Goal: Navigation & Orientation: Find specific page/section

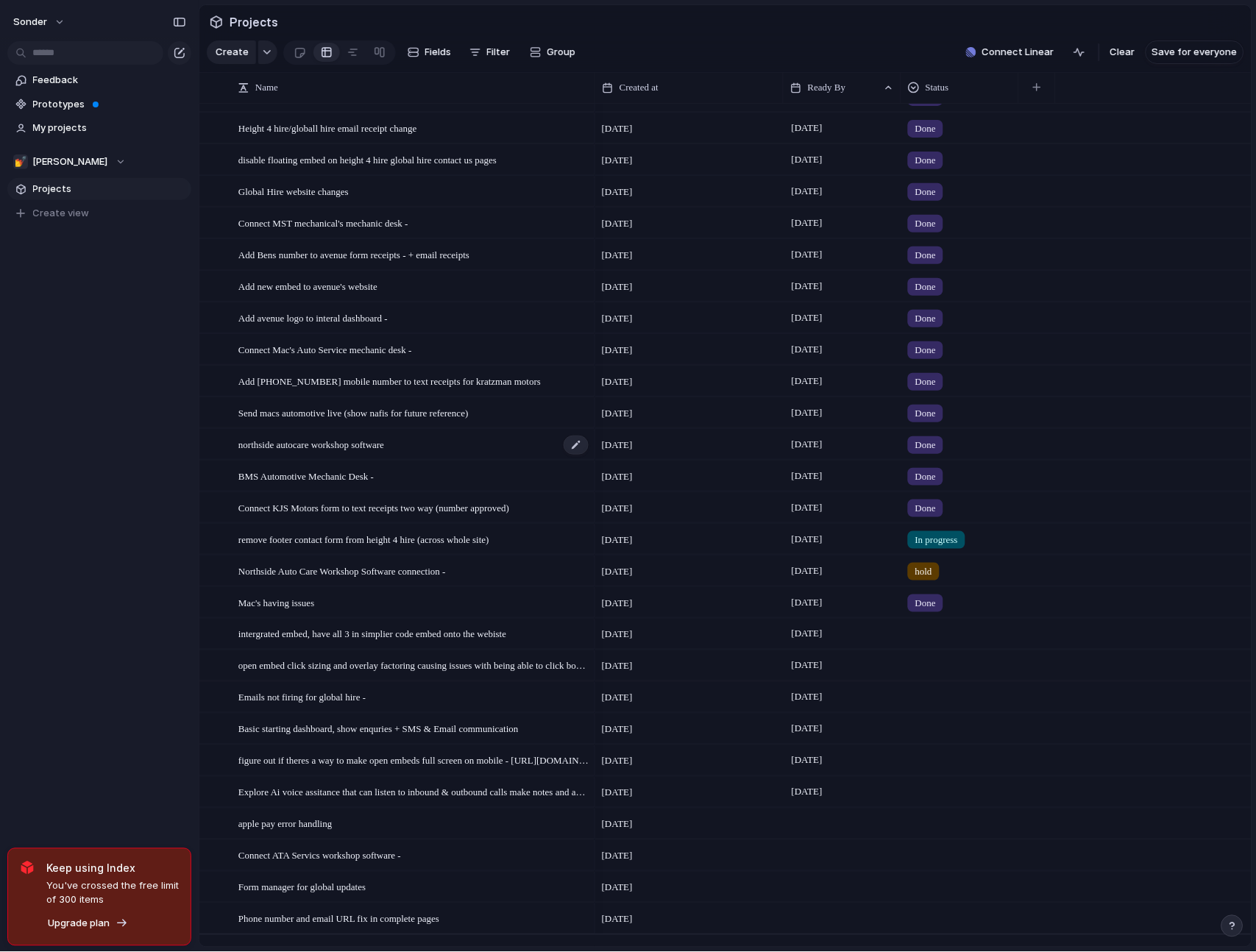
scroll to position [1382, 0]
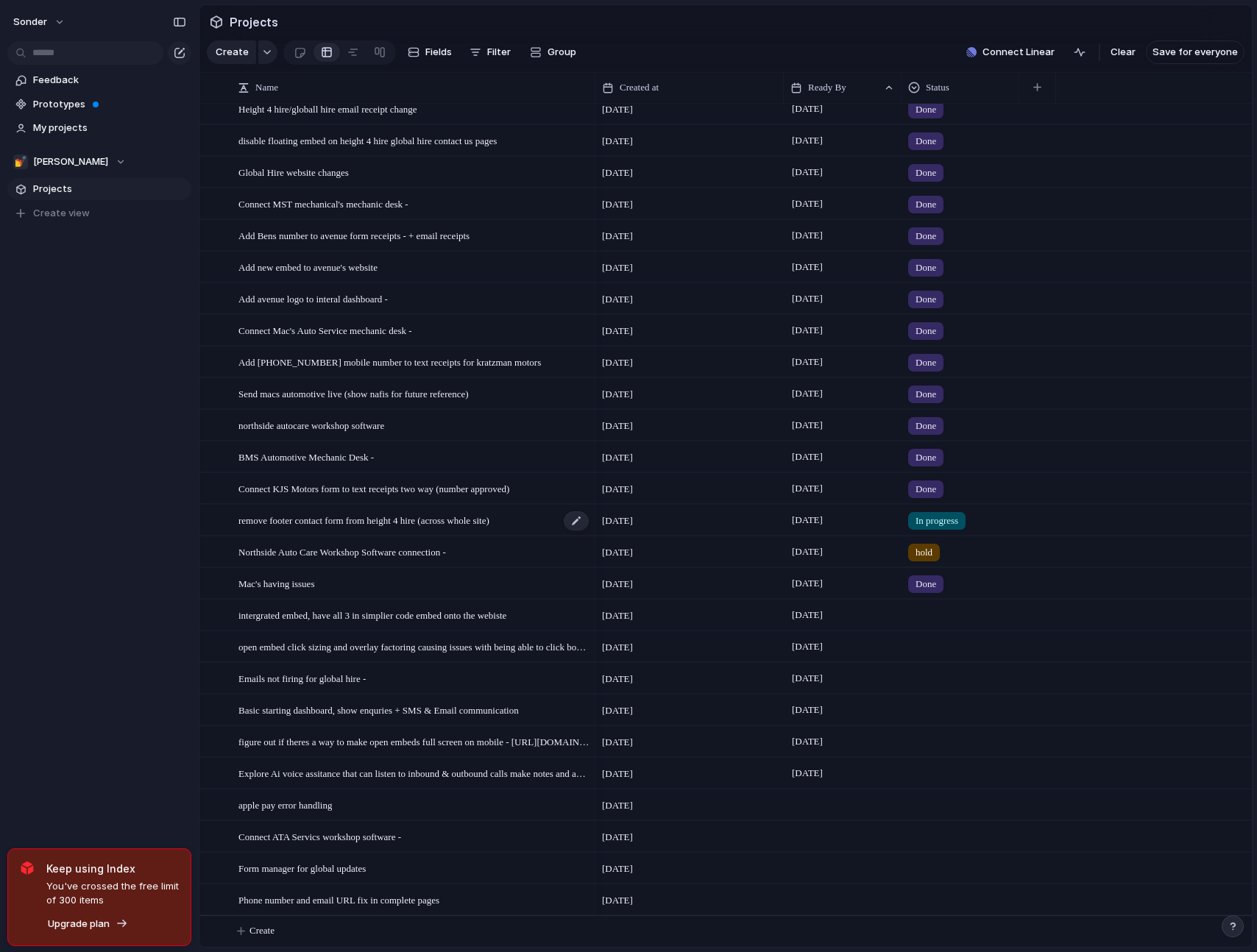
click at [489, 513] on span "remove footer contact form from height 4 hire (across whole site)" at bounding box center [364, 519] width 251 height 17
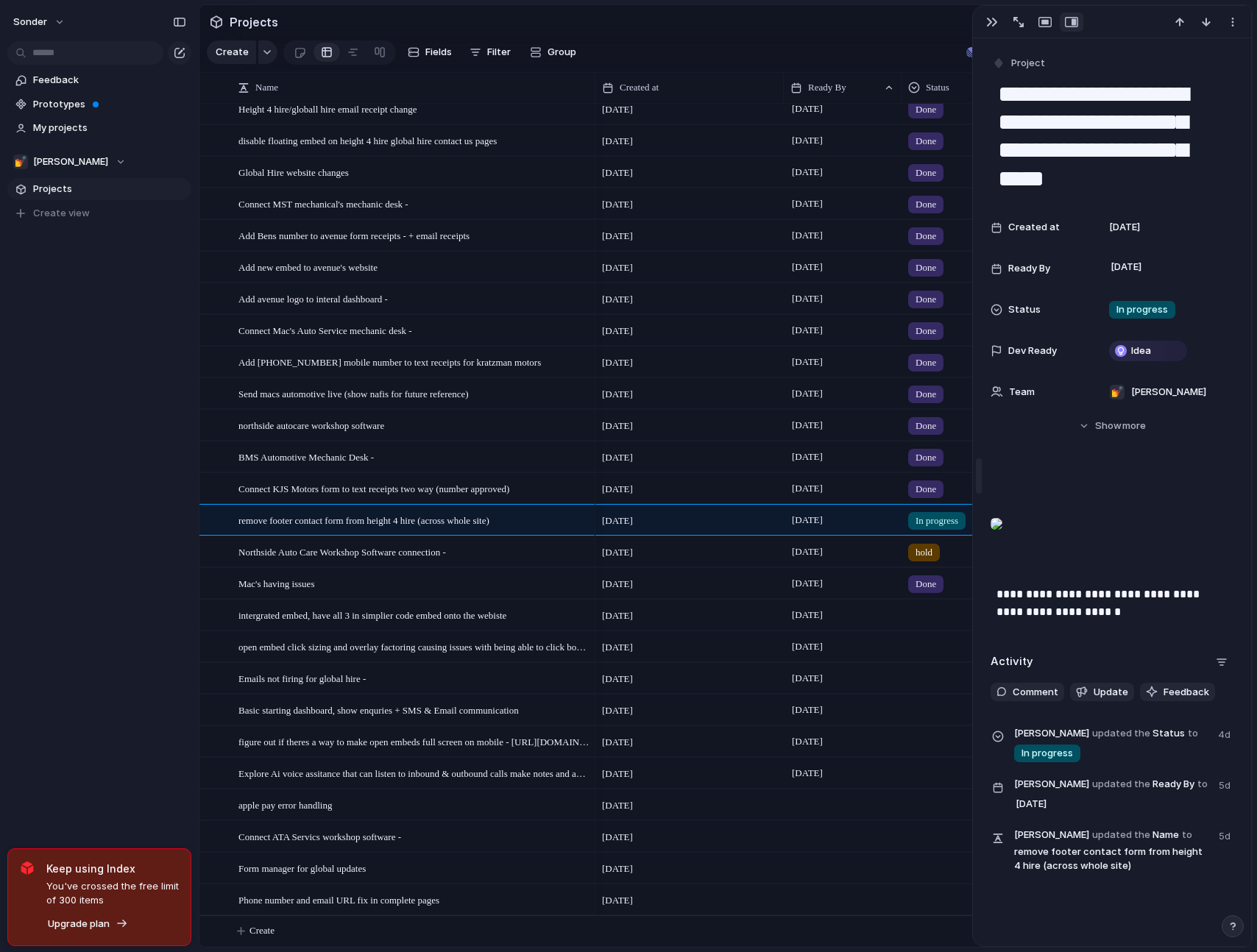
drag, startPoint x: 977, startPoint y: 388, endPoint x: 1013, endPoint y: 383, distance: 36.3
click at [938, 525] on span "In progress" at bounding box center [937, 521] width 43 height 15
click at [952, 611] on li "Done" at bounding box center [965, 607] width 120 height 25
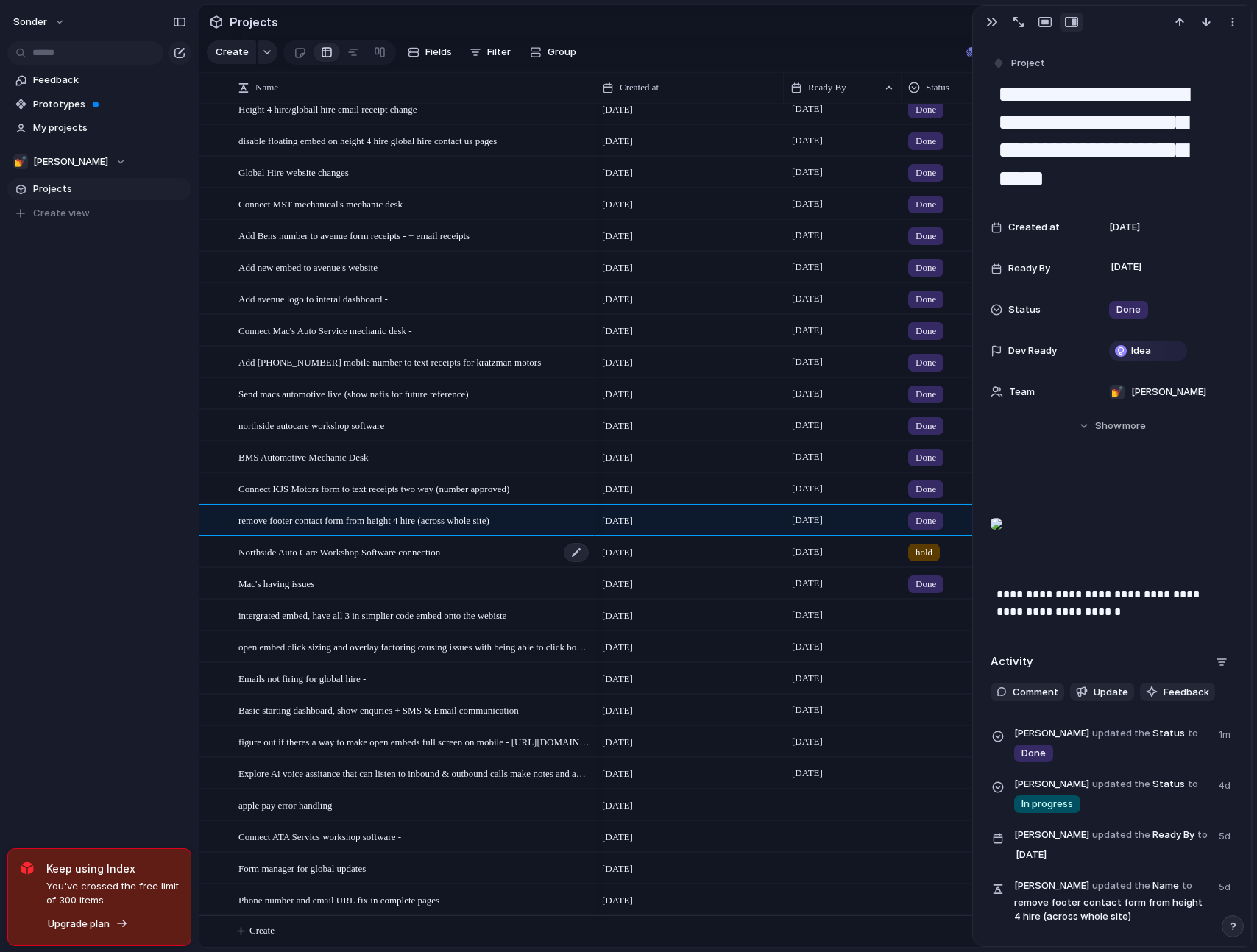
click at [562, 562] on div "Northside Auto Care Workshop Software connection -" at bounding box center [414, 552] width 352 height 30
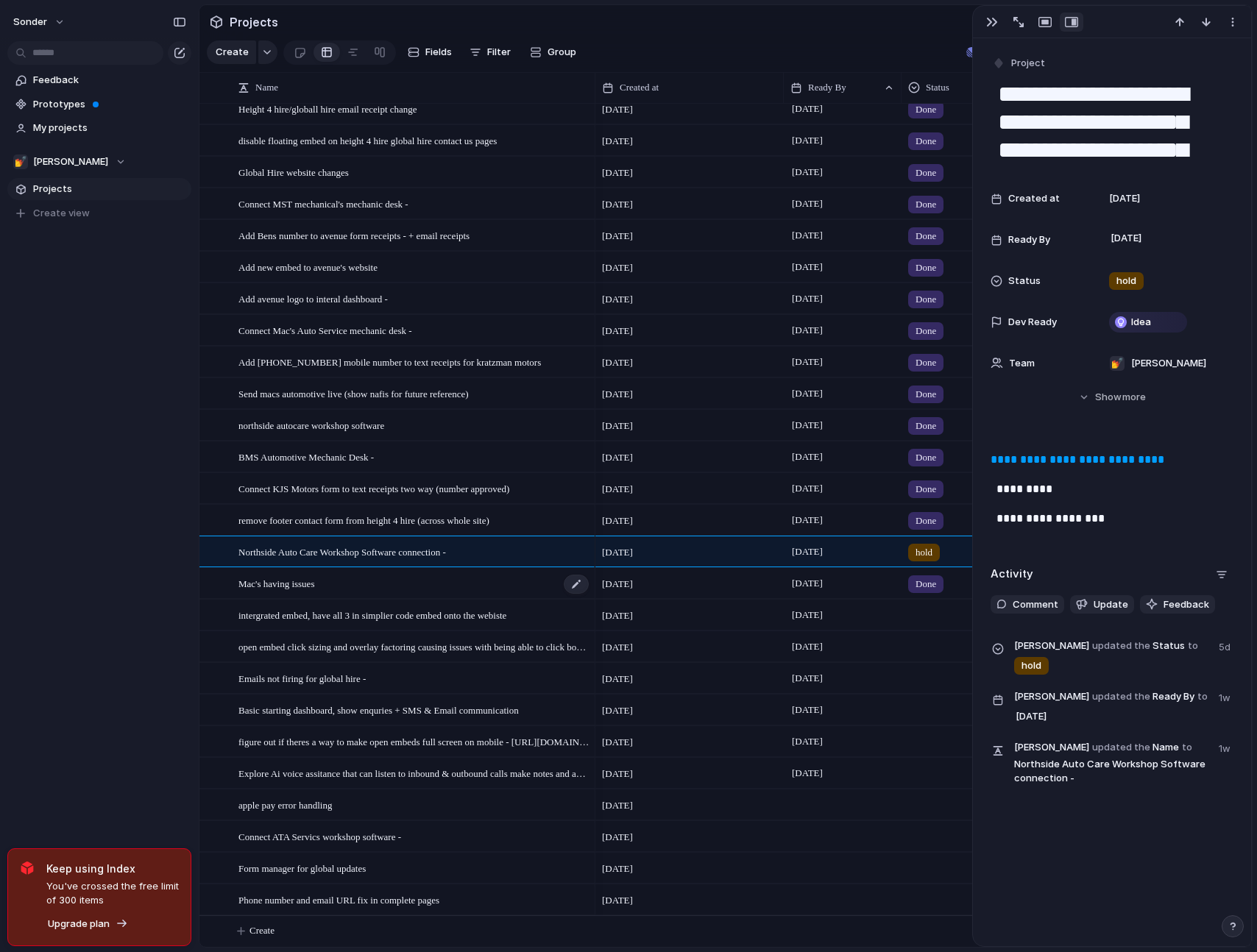
click at [430, 597] on div "Mac's having issues" at bounding box center [414, 583] width 352 height 30
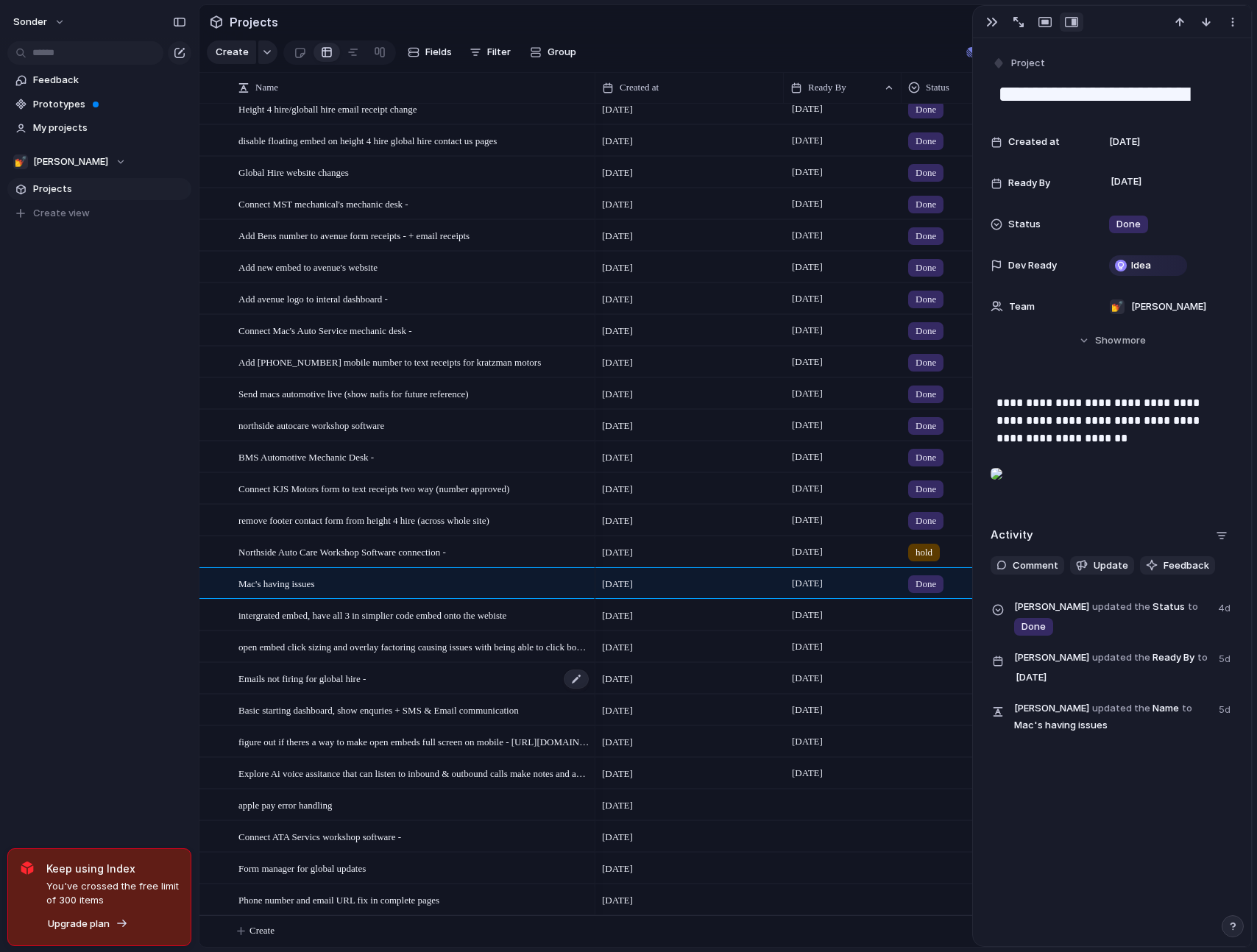
click at [460, 683] on div "Emails not firing for global hire -" at bounding box center [414, 678] width 352 height 30
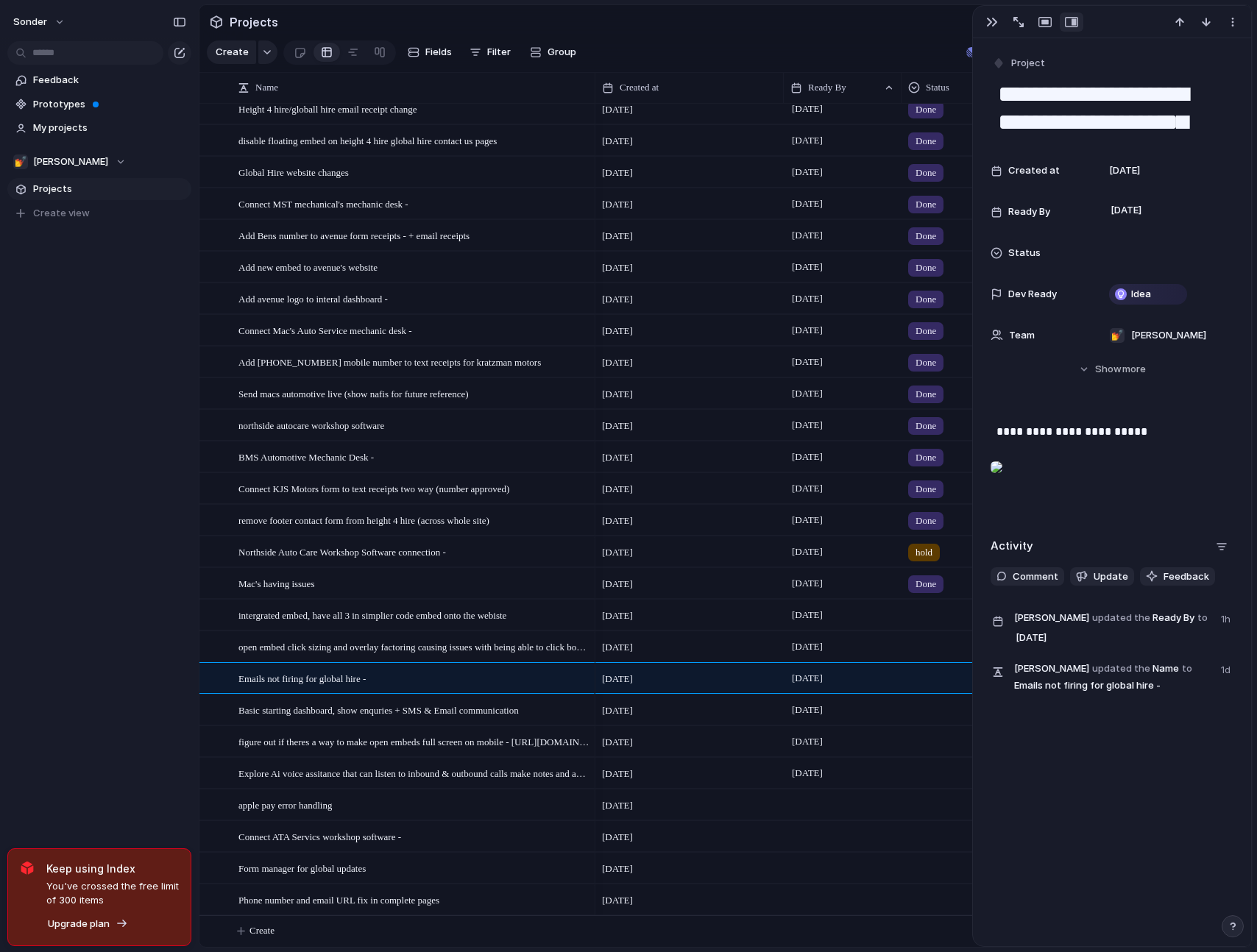
click at [1002, 482] on div at bounding box center [996, 467] width 12 height 29
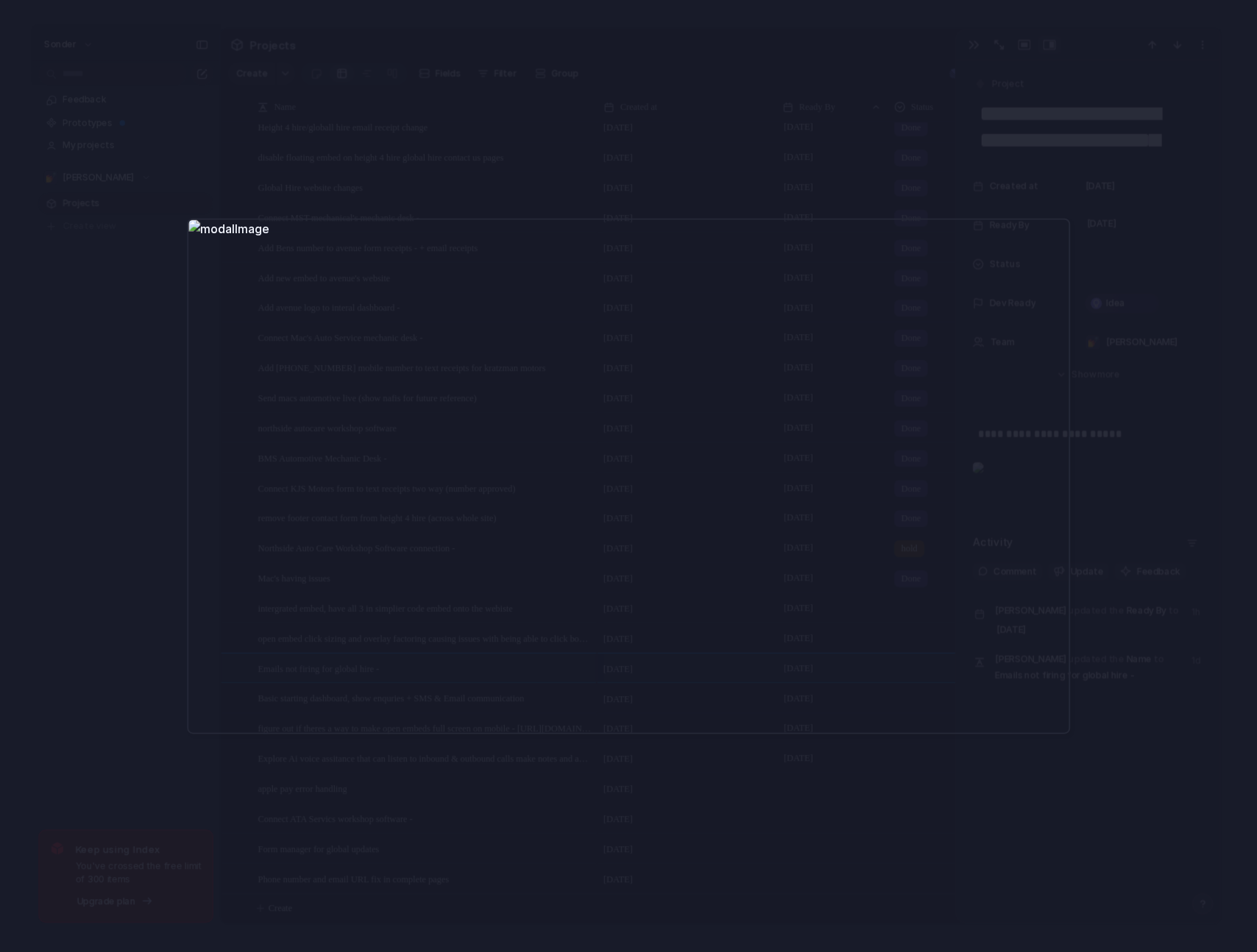
click at [107, 398] on div at bounding box center [628, 476] width 1257 height 952
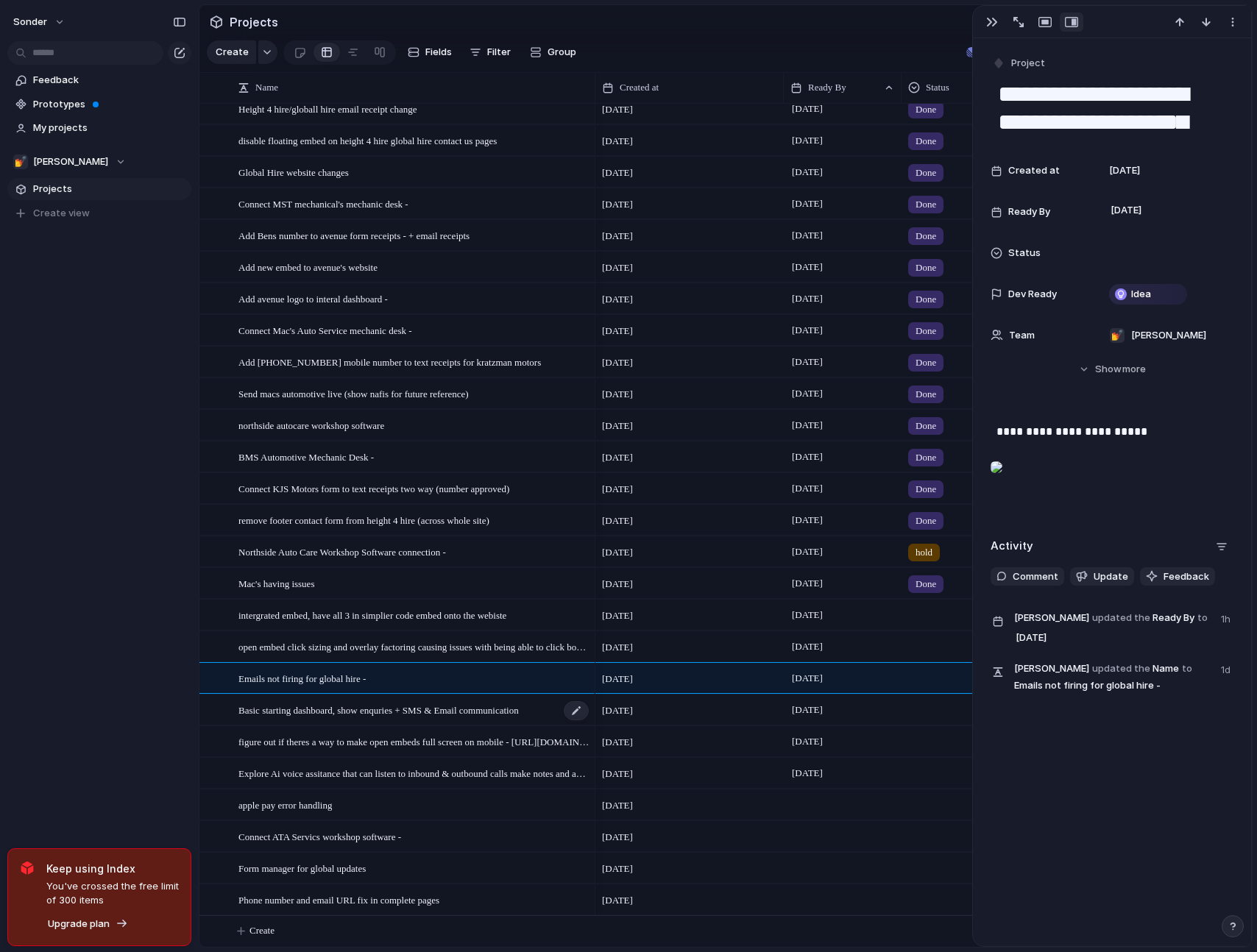
click at [411, 712] on span "Basic starting dashboard, show enquries + SMS & Email communication" at bounding box center [378, 709] width 280 height 17
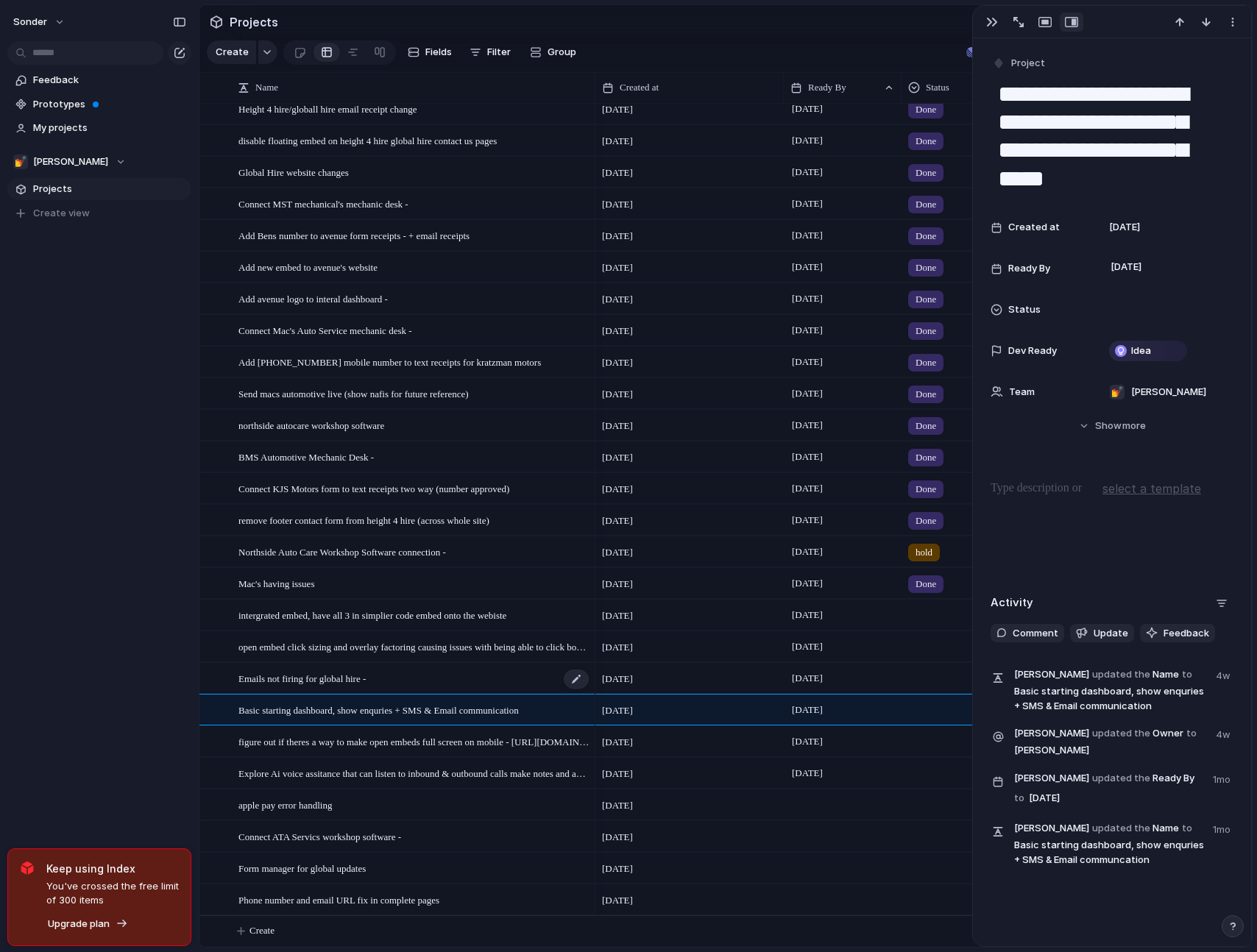
click at [471, 679] on div "Emails not firing for global hire -" at bounding box center [414, 678] width 352 height 30
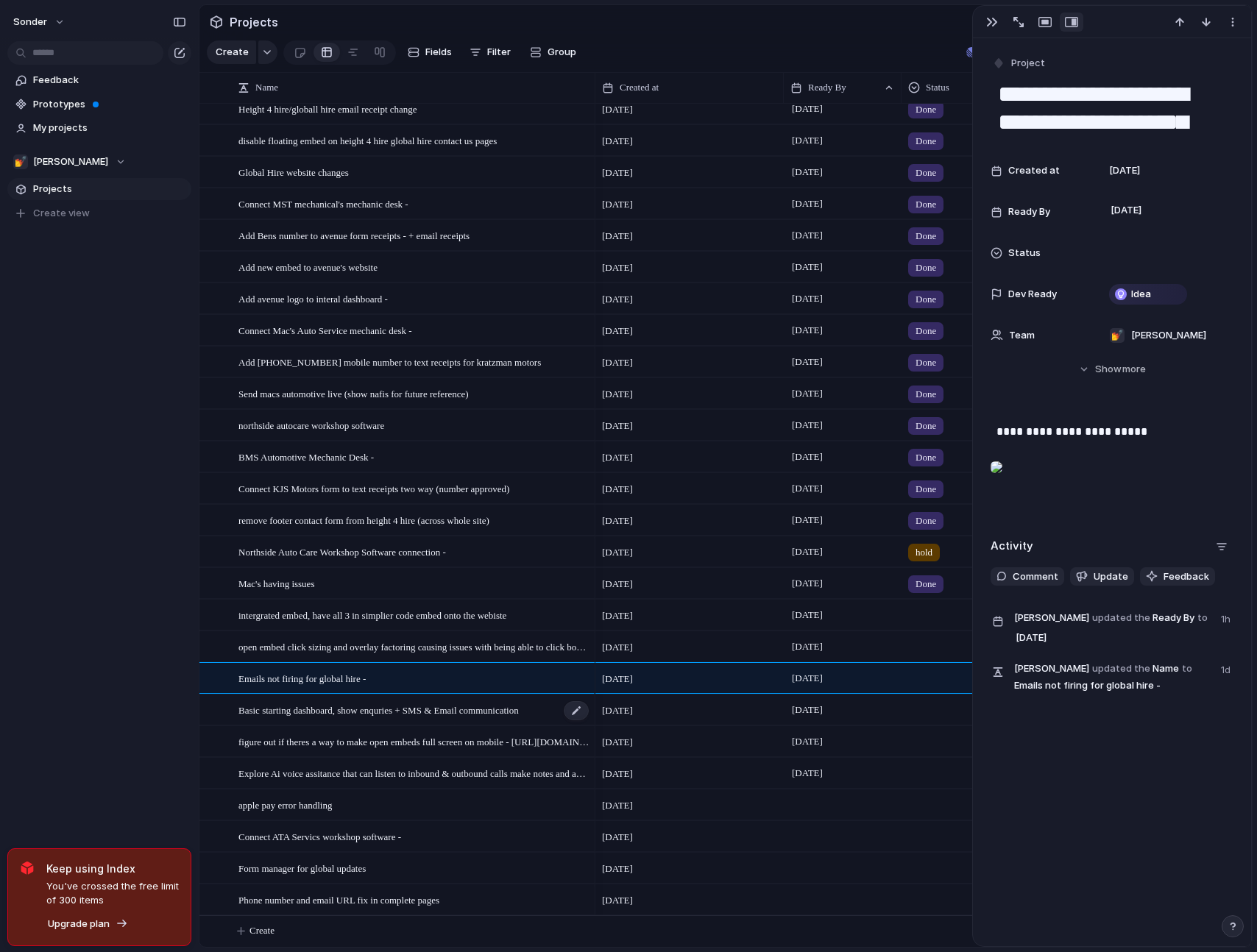
click at [472, 721] on div "Basic starting dashboard, show enquries + SMS & Email communication" at bounding box center [414, 710] width 352 height 30
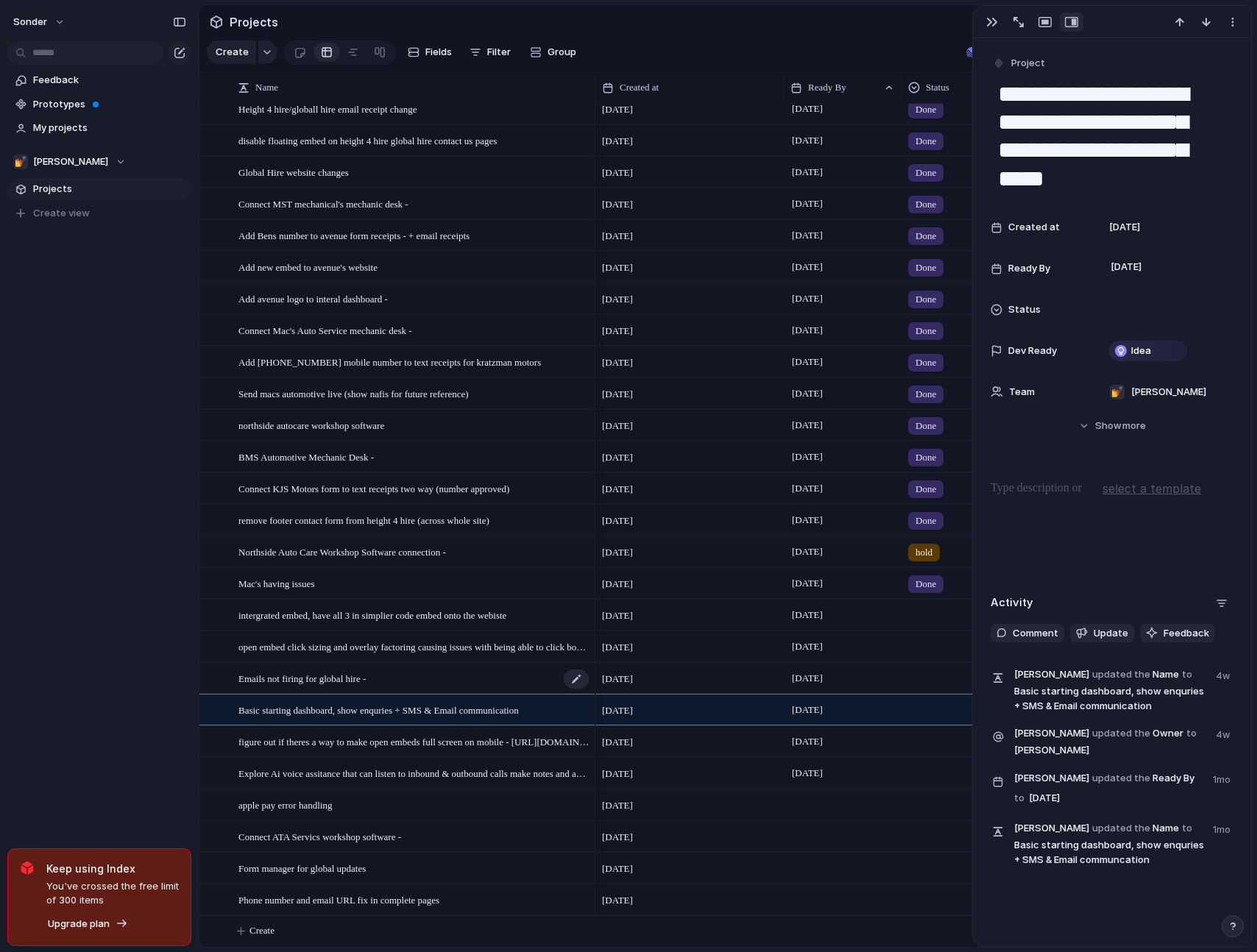
click at [492, 681] on div "Emails not firing for global hire -" at bounding box center [414, 678] width 352 height 30
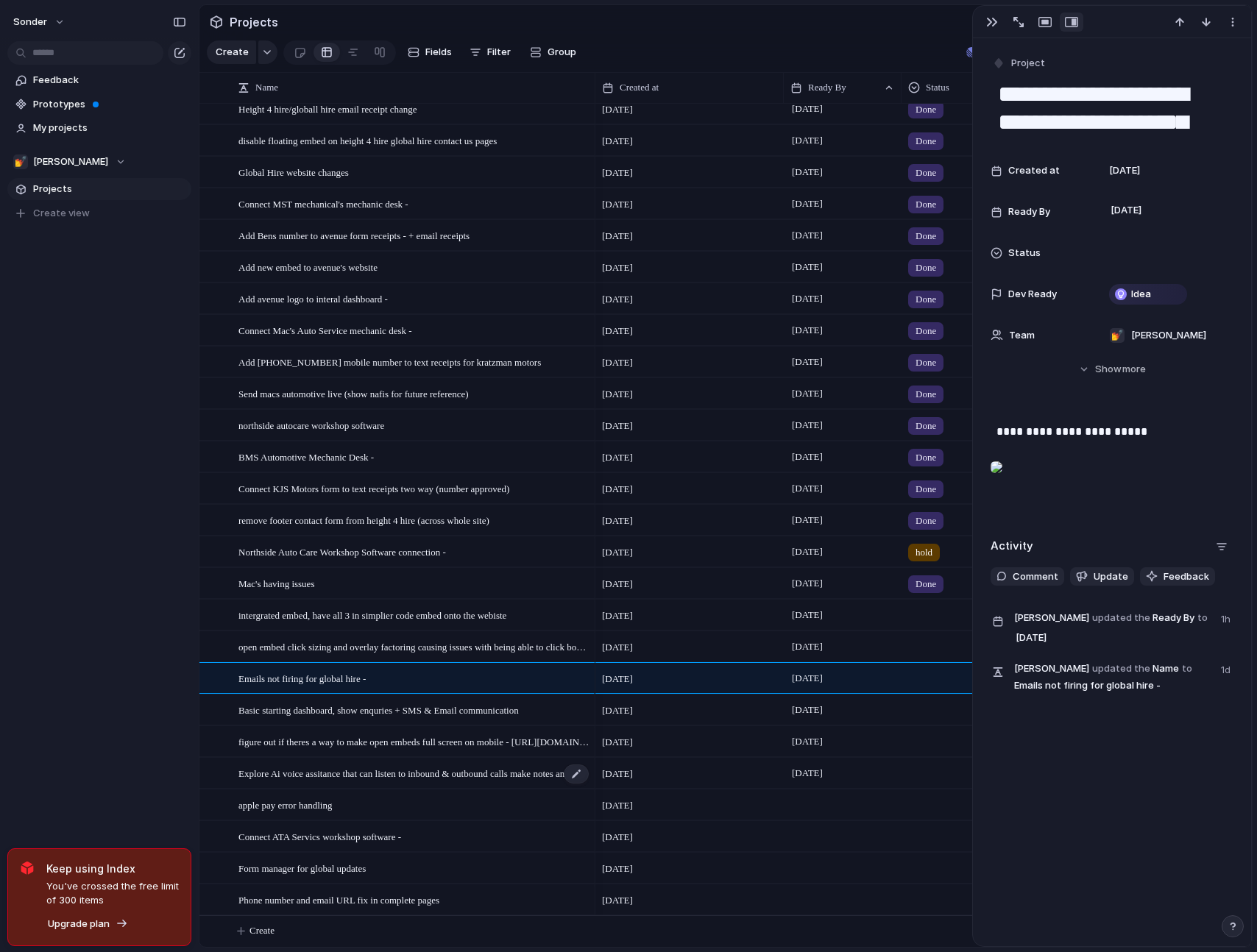
click at [397, 774] on span "Explore Ai voice assitance that can listen to inbound & outbound calls make not…" at bounding box center [414, 772] width 352 height 17
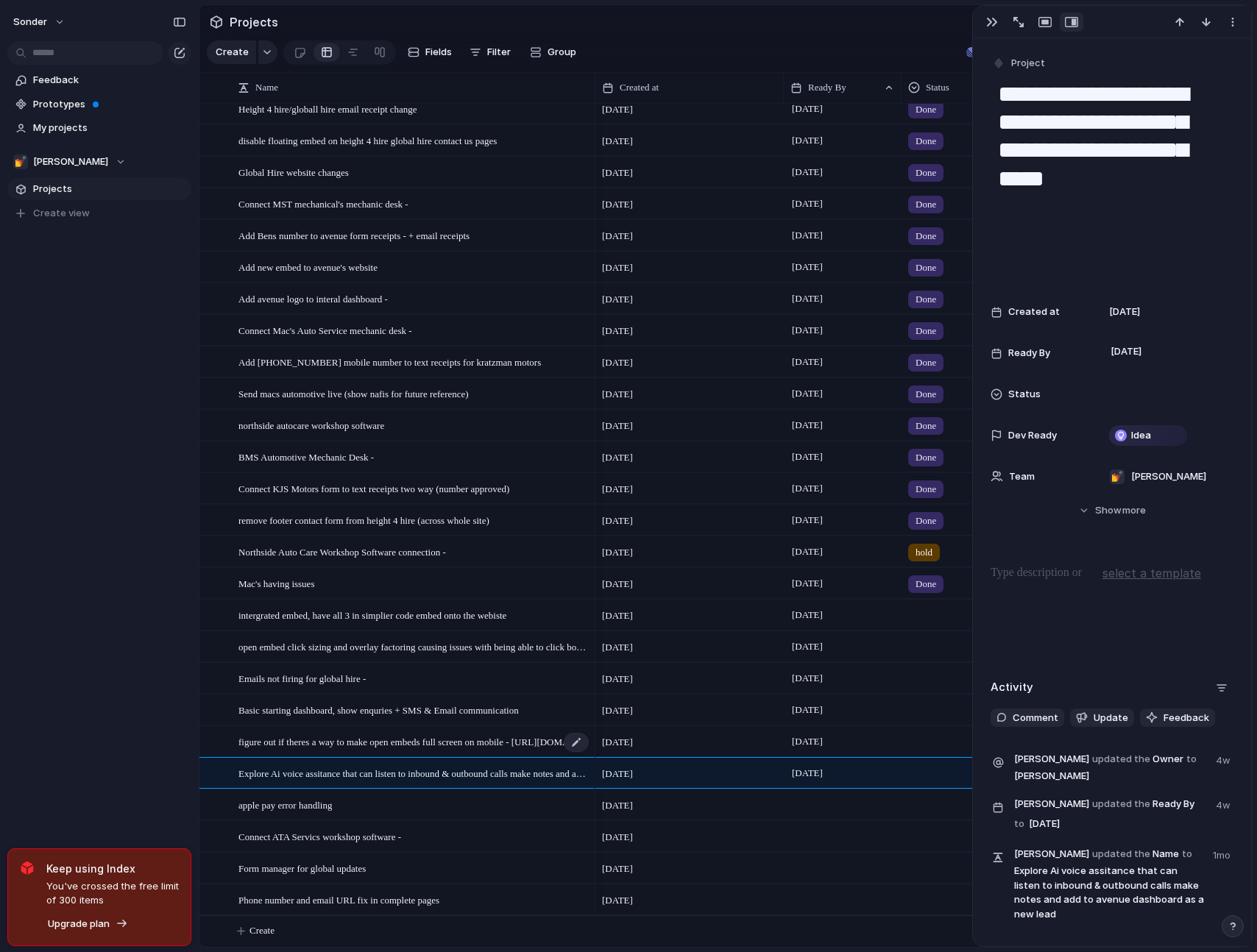
click at [419, 741] on span "figure out if theres a way to make open embeds full screen on mobile - [URL][DO…" at bounding box center [414, 741] width 352 height 17
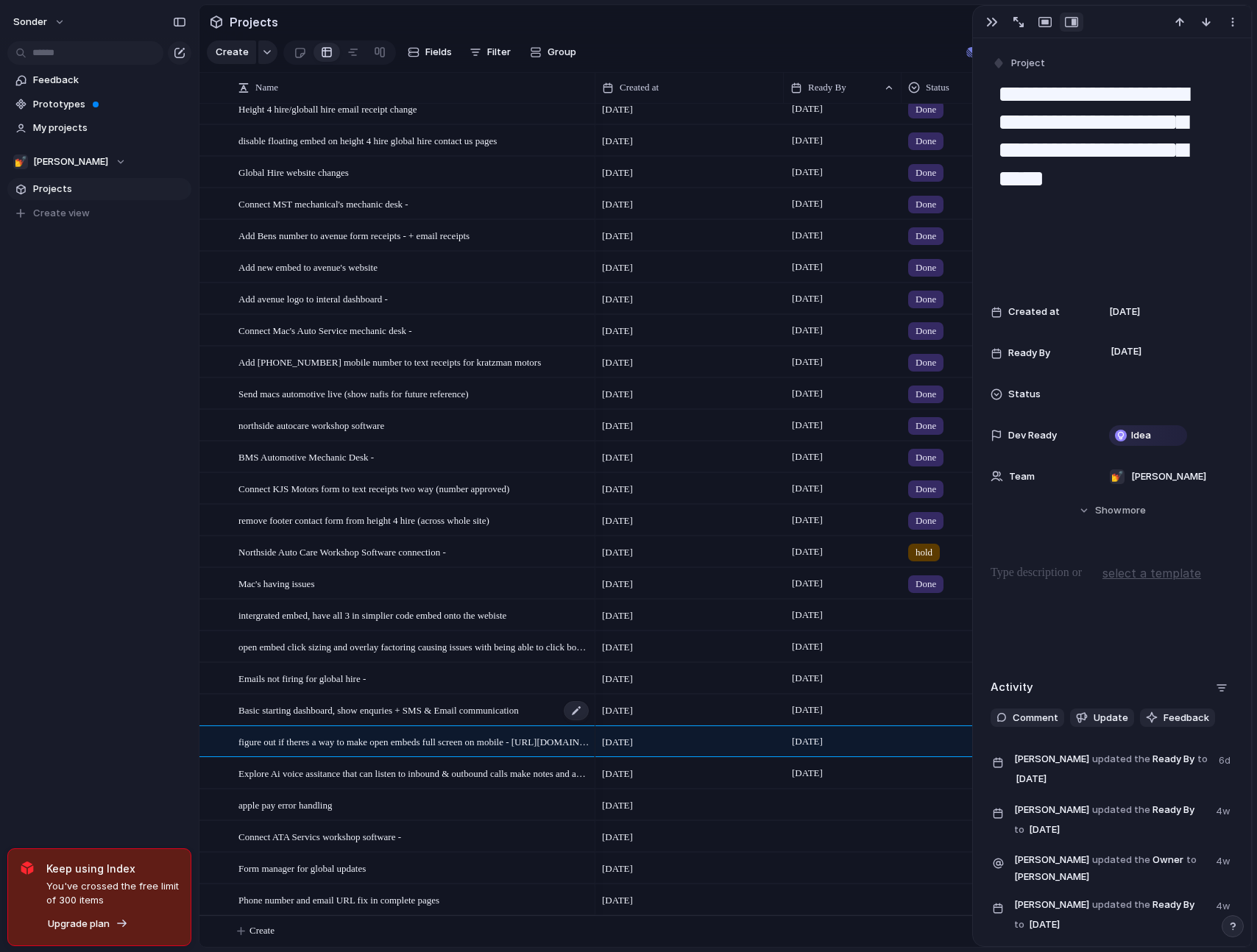
click at [440, 711] on span "Basic starting dashboard, show enquries + SMS & Email communication" at bounding box center [378, 709] width 280 height 17
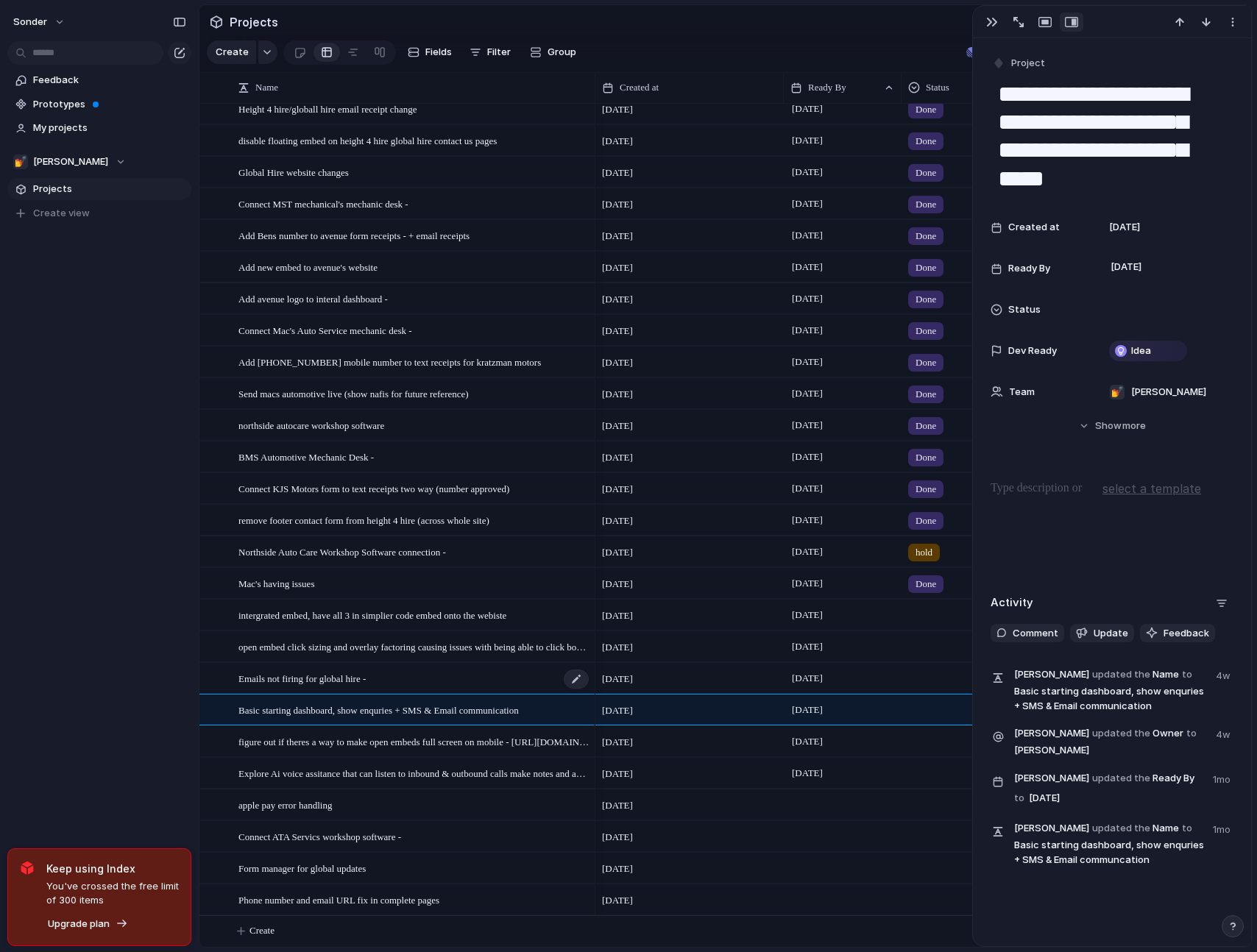
click at [463, 674] on div "Emails not firing for global hire -" at bounding box center [414, 678] width 352 height 30
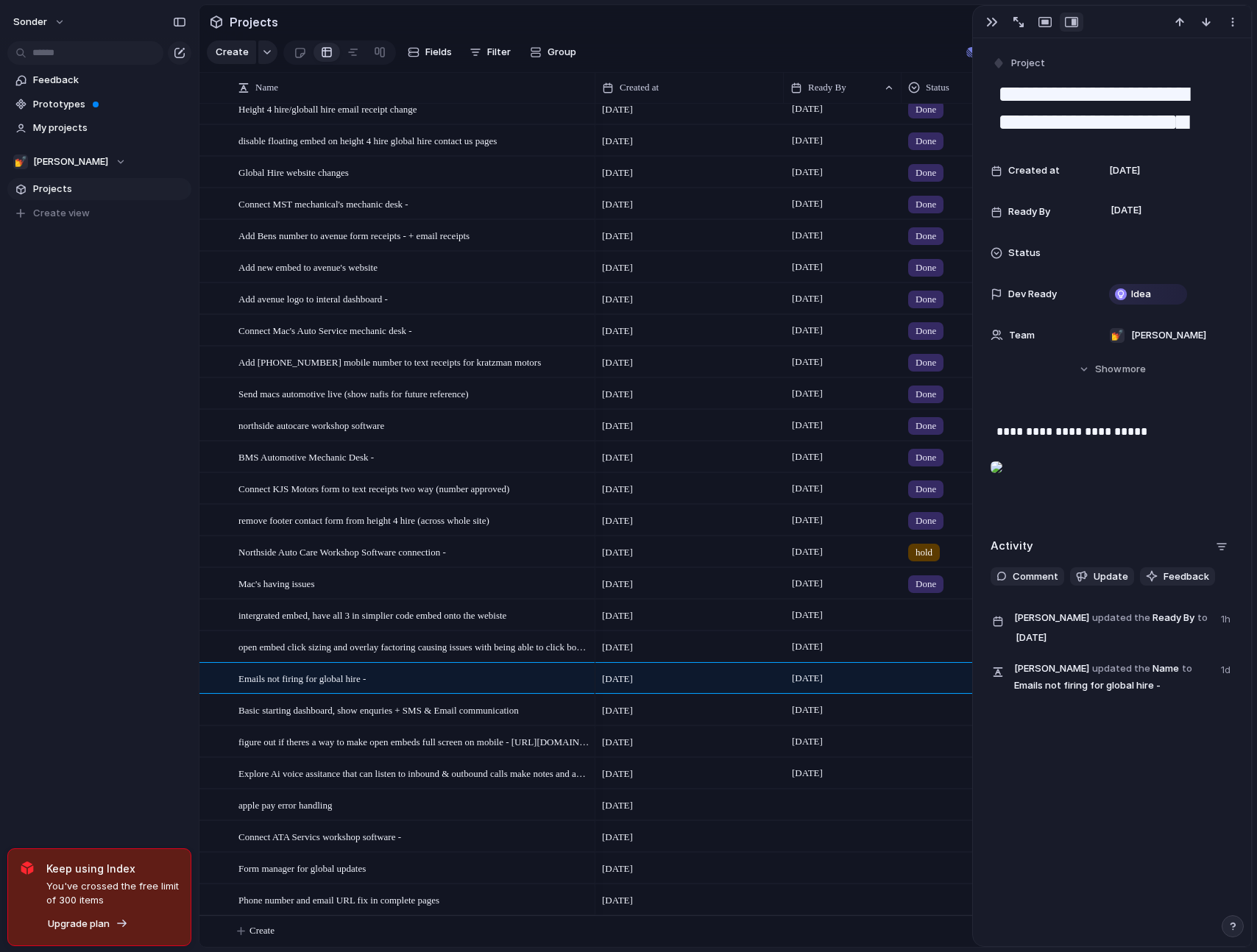
click at [1002, 482] on div at bounding box center [996, 467] width 12 height 29
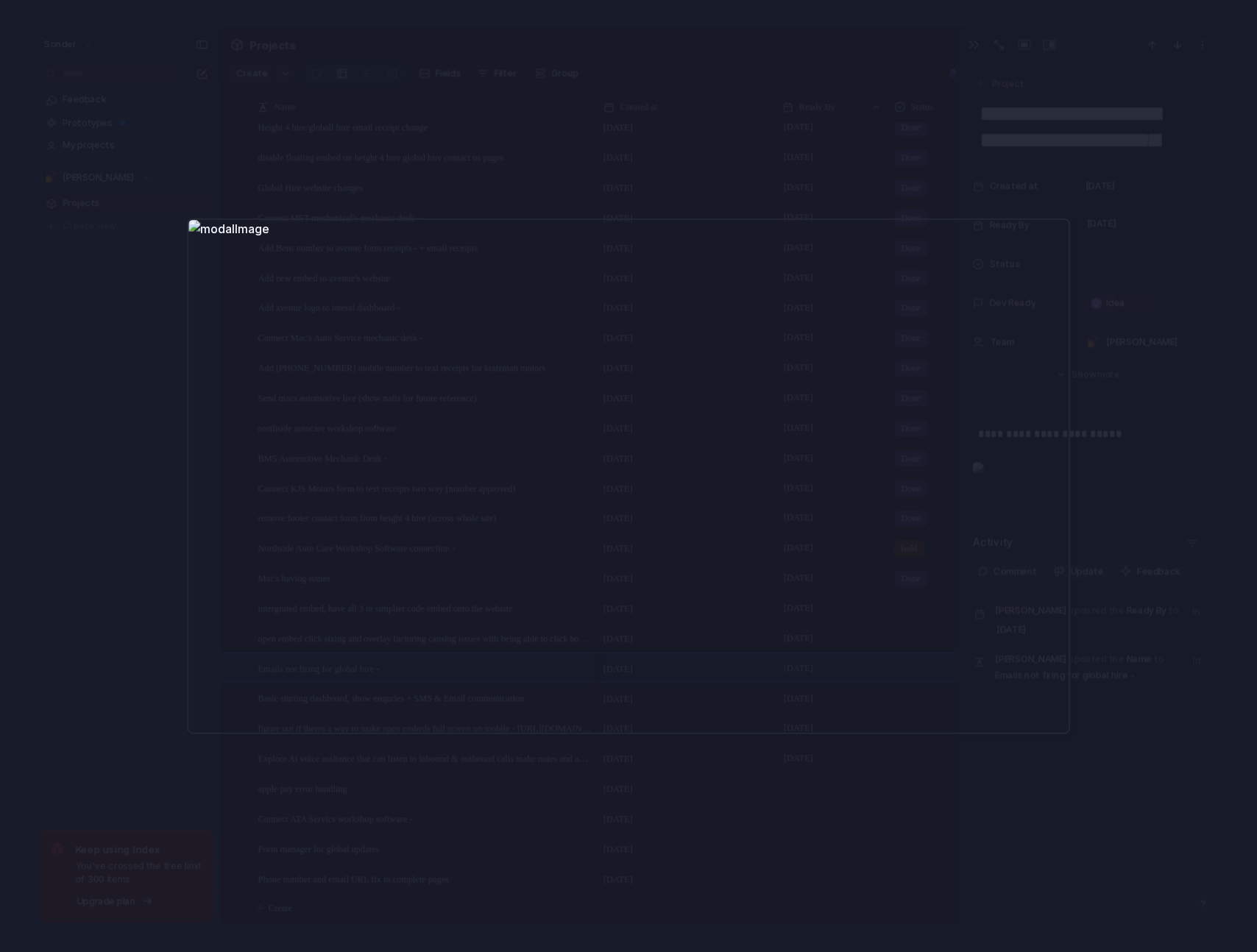
click at [443, 162] on div at bounding box center [628, 476] width 1257 height 952
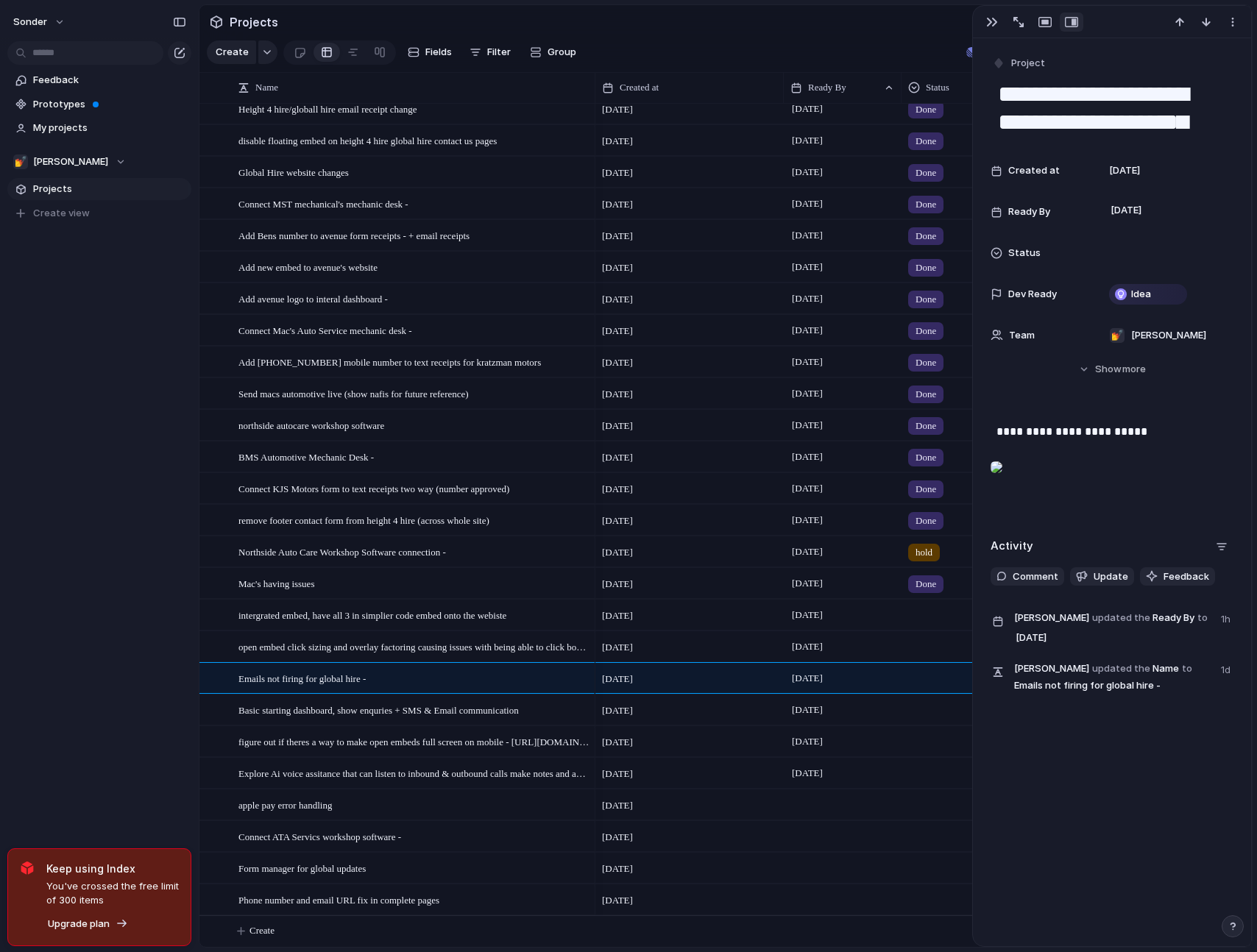
click at [1002, 482] on div at bounding box center [996, 467] width 12 height 29
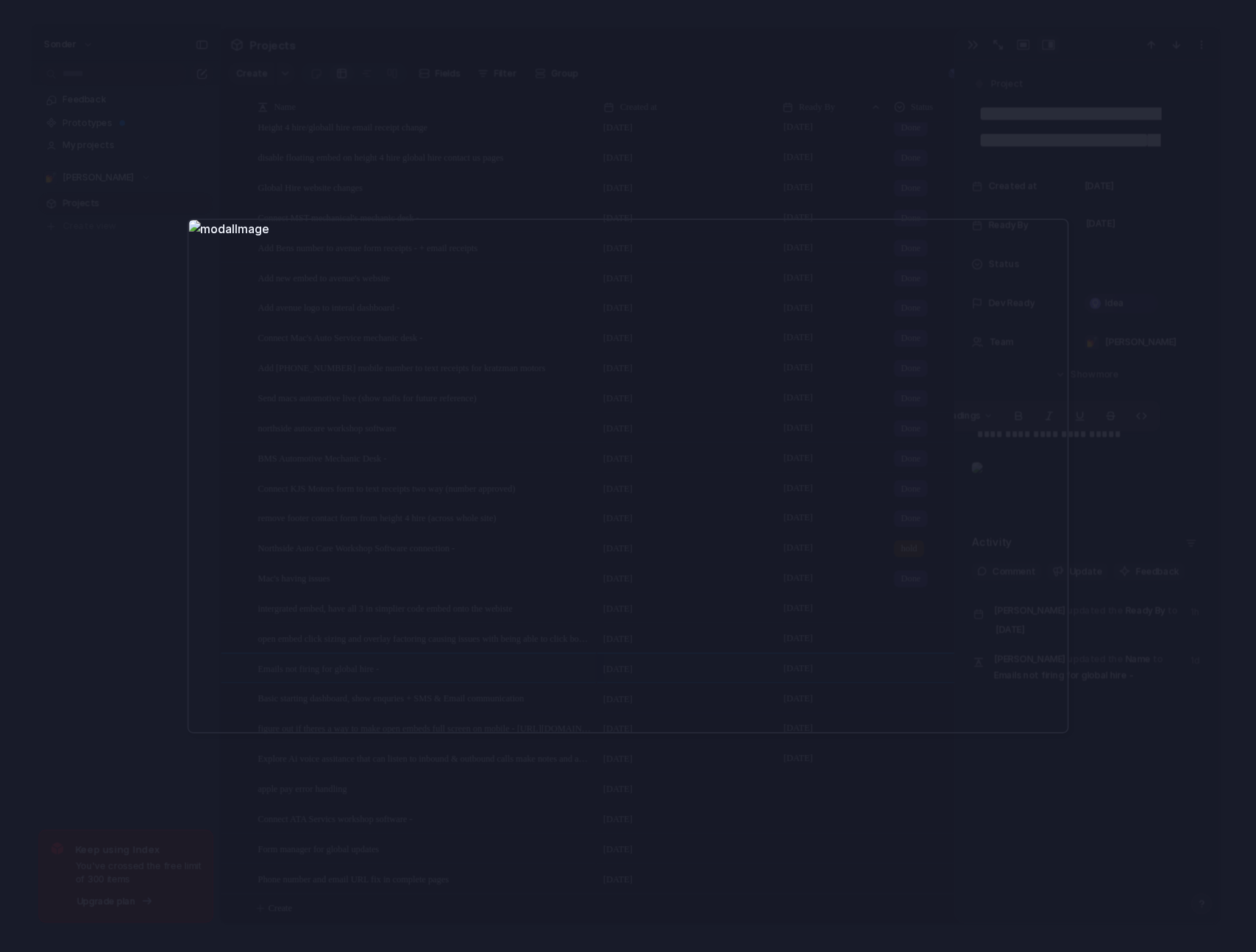
click at [469, 193] on div at bounding box center [628, 476] width 1256 height 952
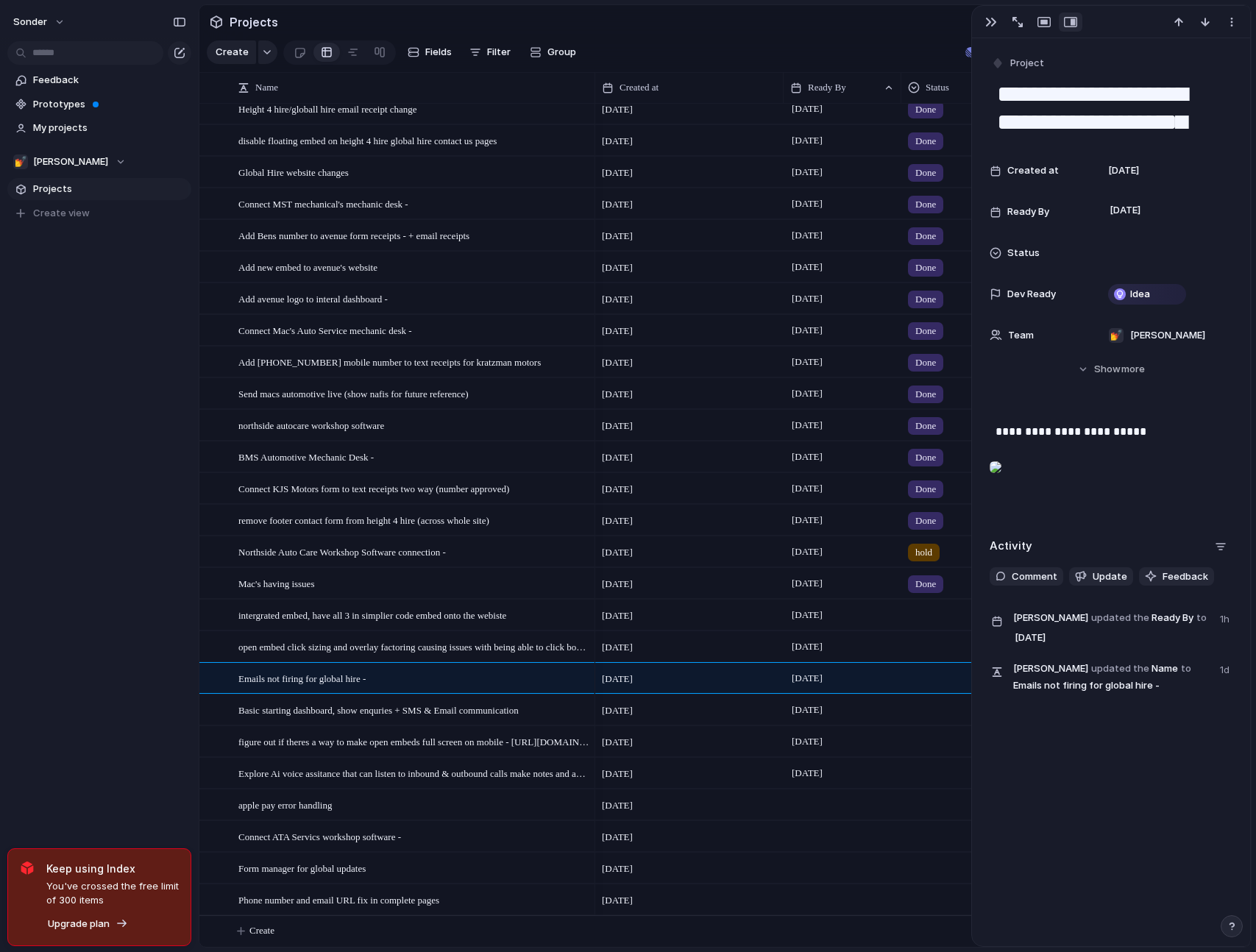
click at [825, 853] on div at bounding box center [842, 857] width 116 height 8
click at [992, 23] on div "button" at bounding box center [991, 22] width 12 height 12
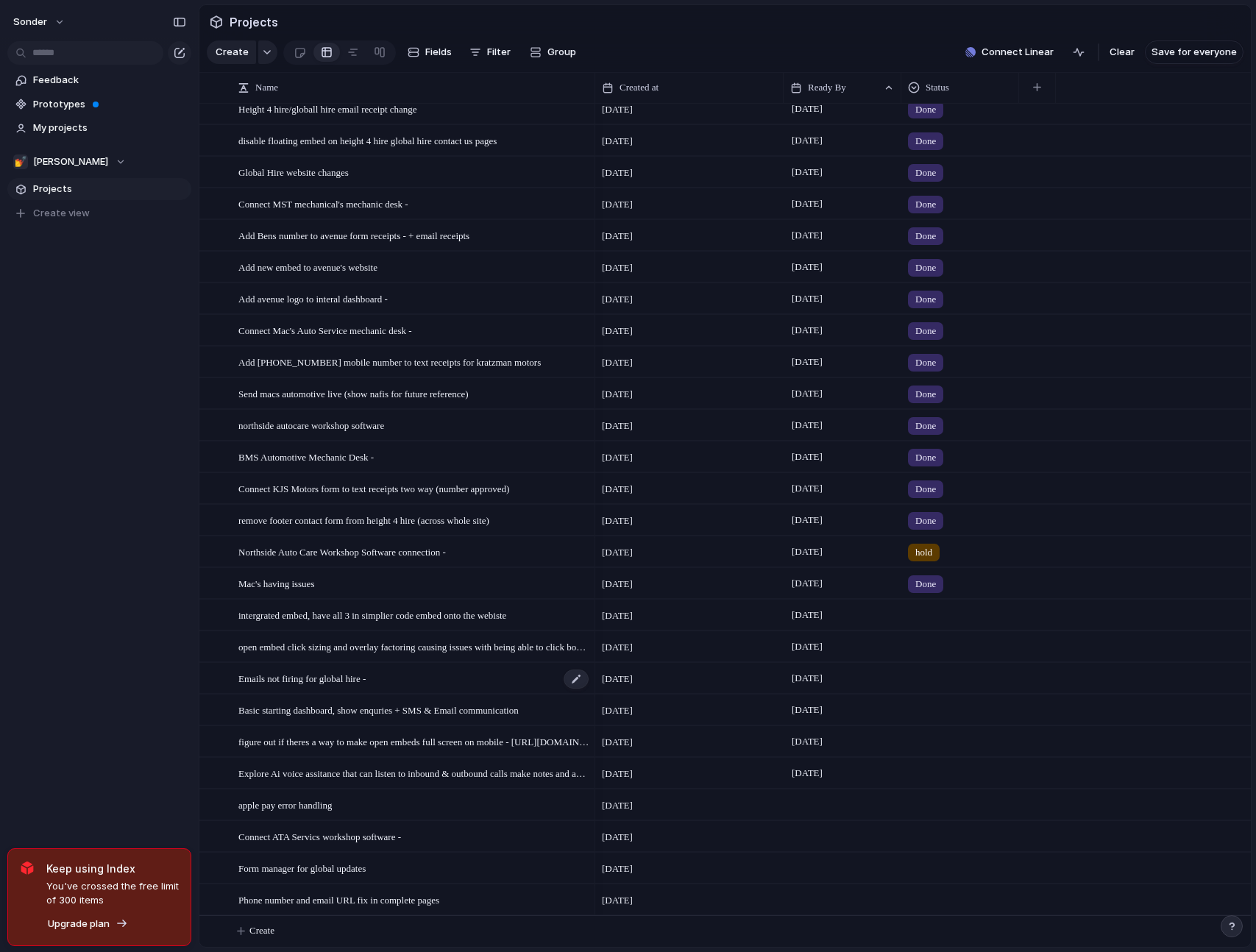
click at [421, 675] on div "Emails not firing for global hire -" at bounding box center [414, 678] width 352 height 30
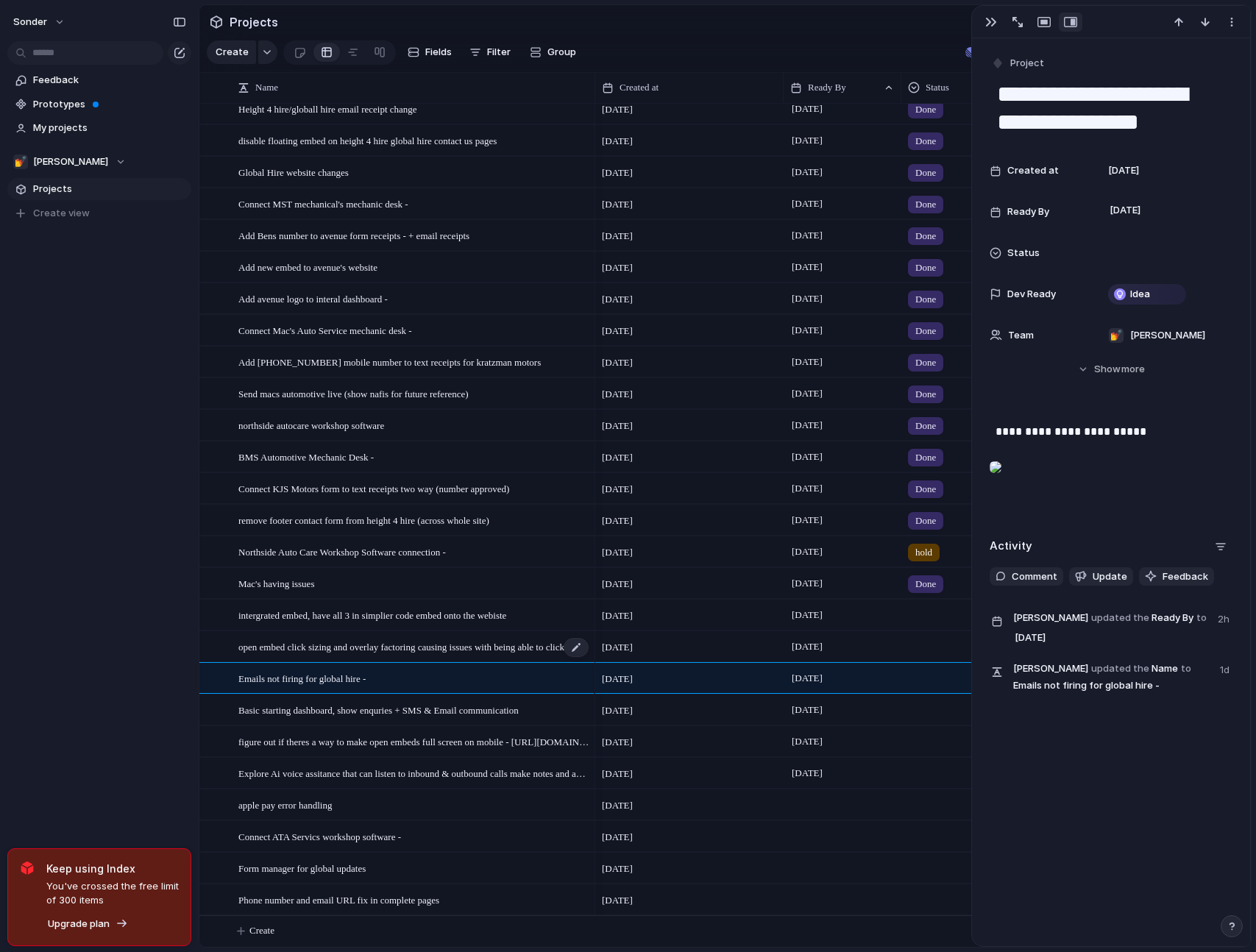
click at [434, 645] on span "open embed click sizing and overlay factoring causing issues with being able to…" at bounding box center [414, 646] width 352 height 17
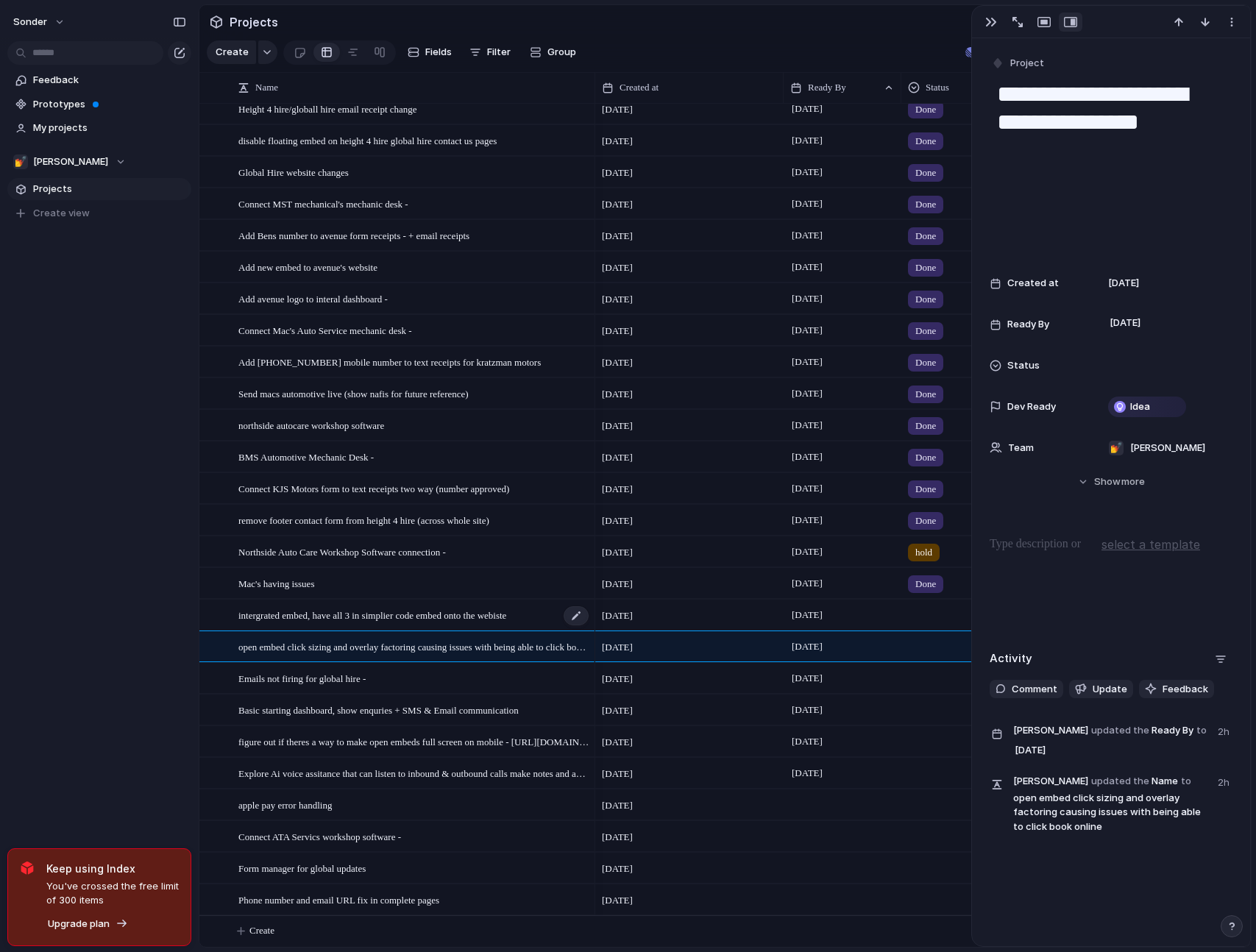
click at [436, 614] on span "intergrated embed, have all 3 in simplier code embed onto the webiste" at bounding box center [372, 614] width 268 height 17
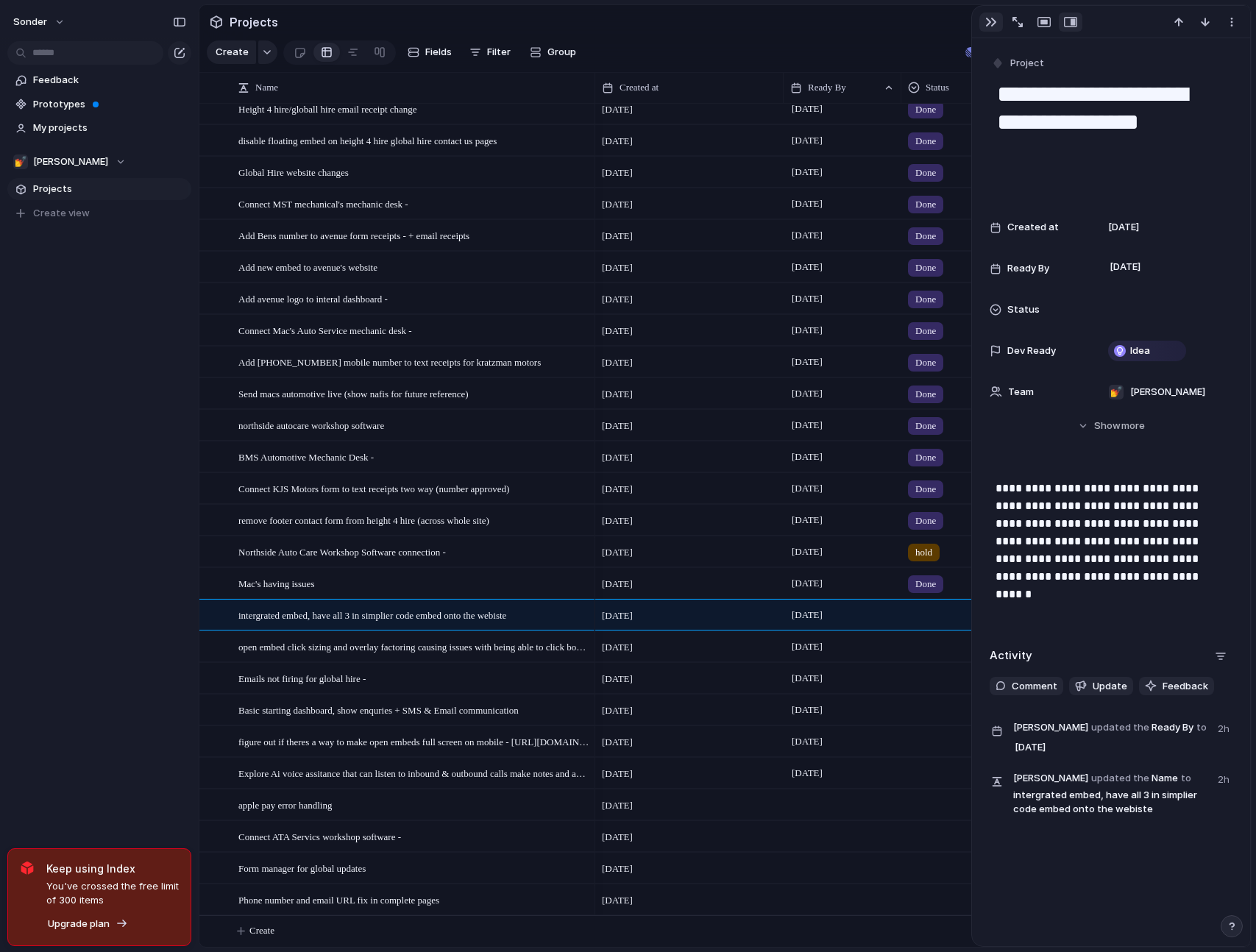
click at [984, 21] on button "button" at bounding box center [991, 22] width 24 height 19
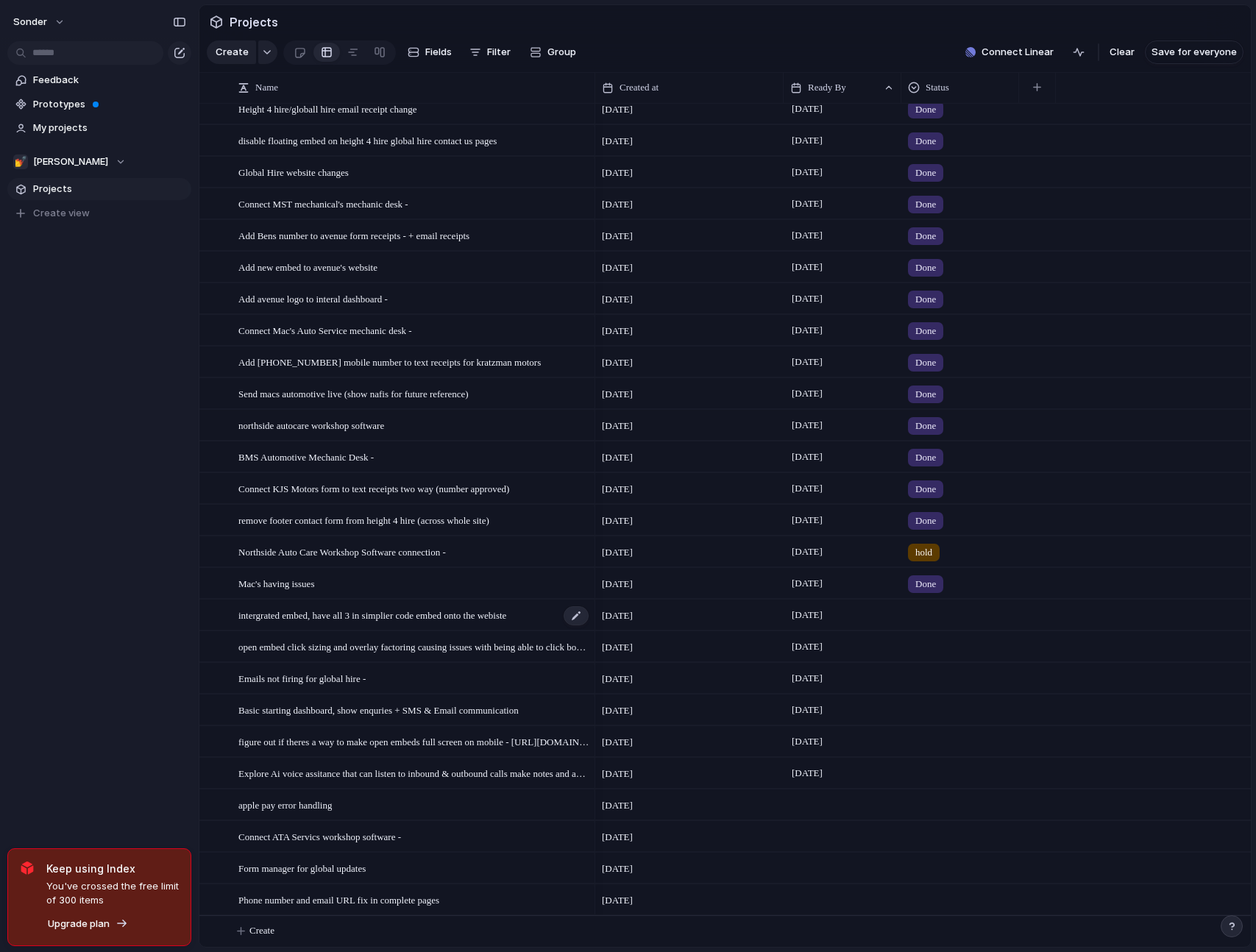
click at [458, 621] on span "intergrated embed, have all 3 in simplier code embed onto the webiste" at bounding box center [372, 614] width 268 height 17
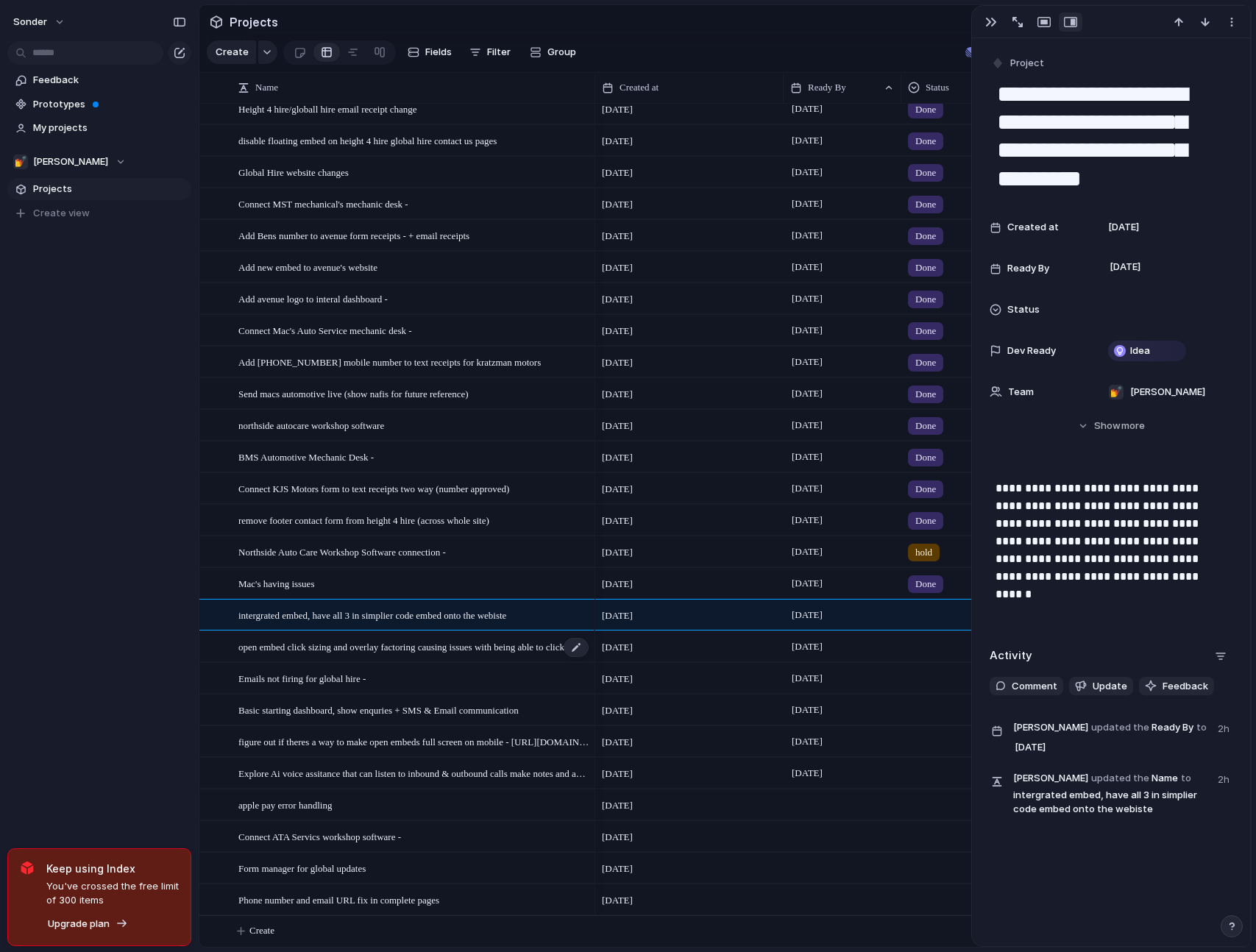
click at [464, 648] on span "open embed click sizing and overlay factoring causing issues with being able to…" at bounding box center [414, 646] width 352 height 17
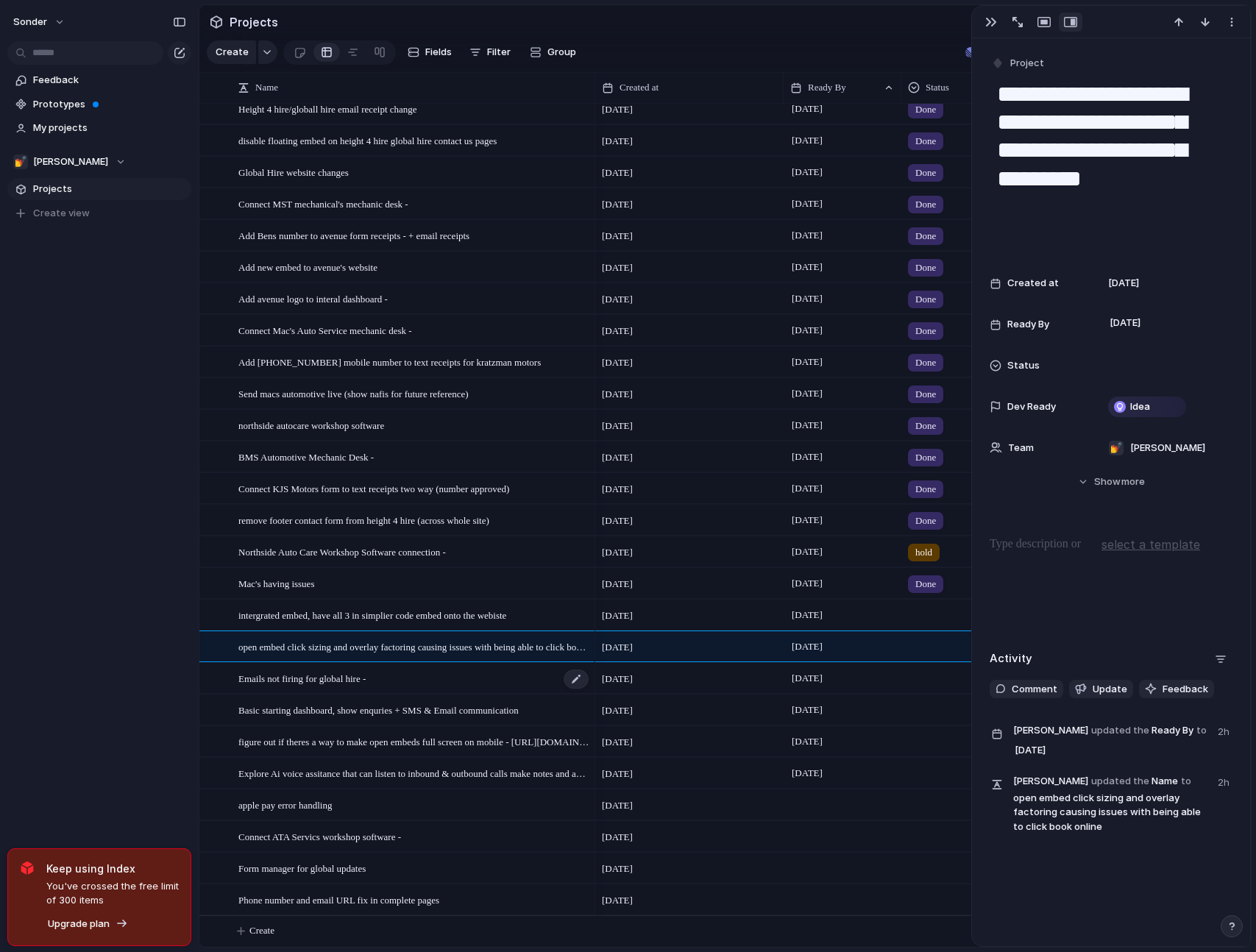
click at [450, 683] on div "Emails not firing for global hire -" at bounding box center [414, 678] width 352 height 30
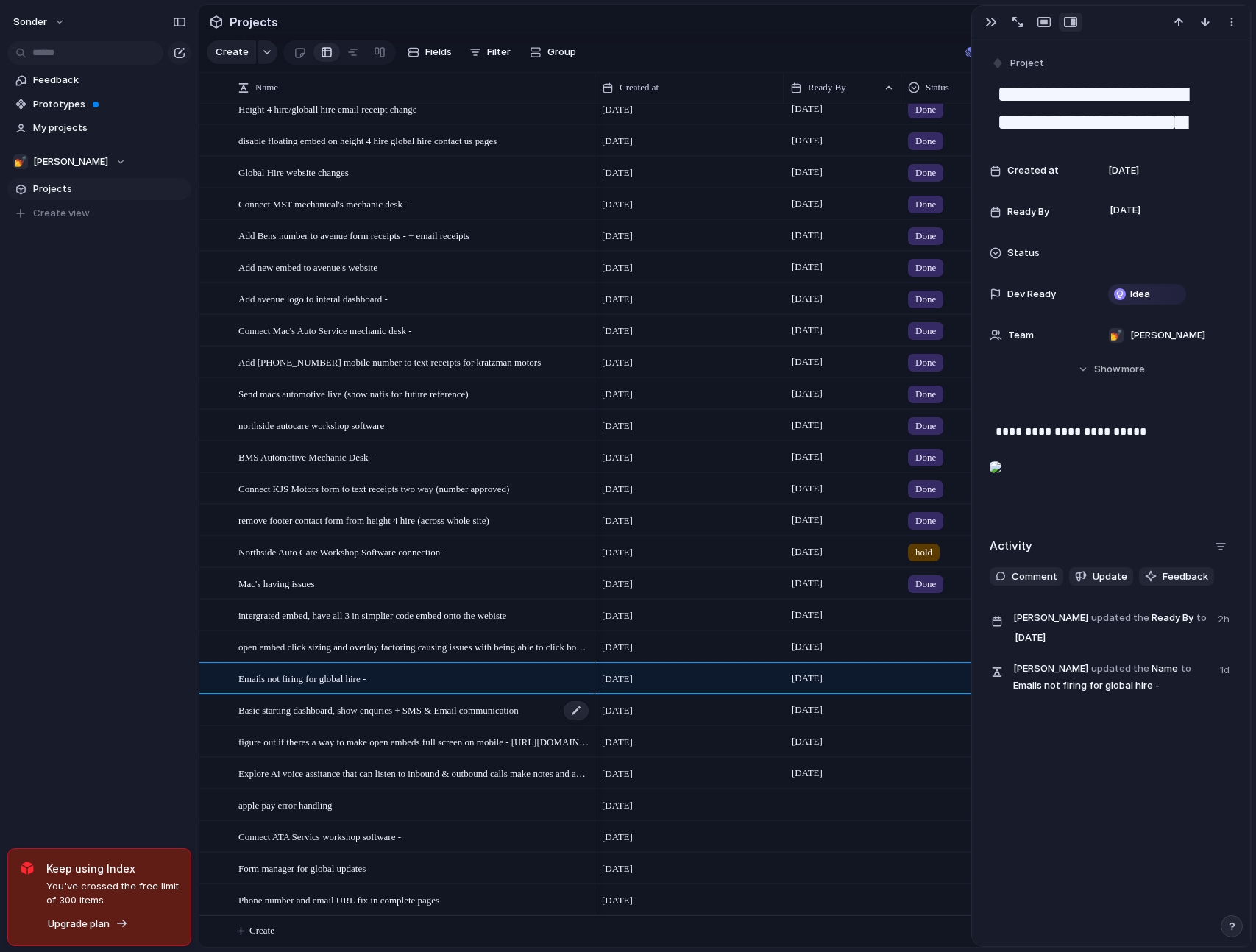
click at [427, 714] on span "Basic starting dashboard, show enquries + SMS & Email communication" at bounding box center [378, 709] width 280 height 17
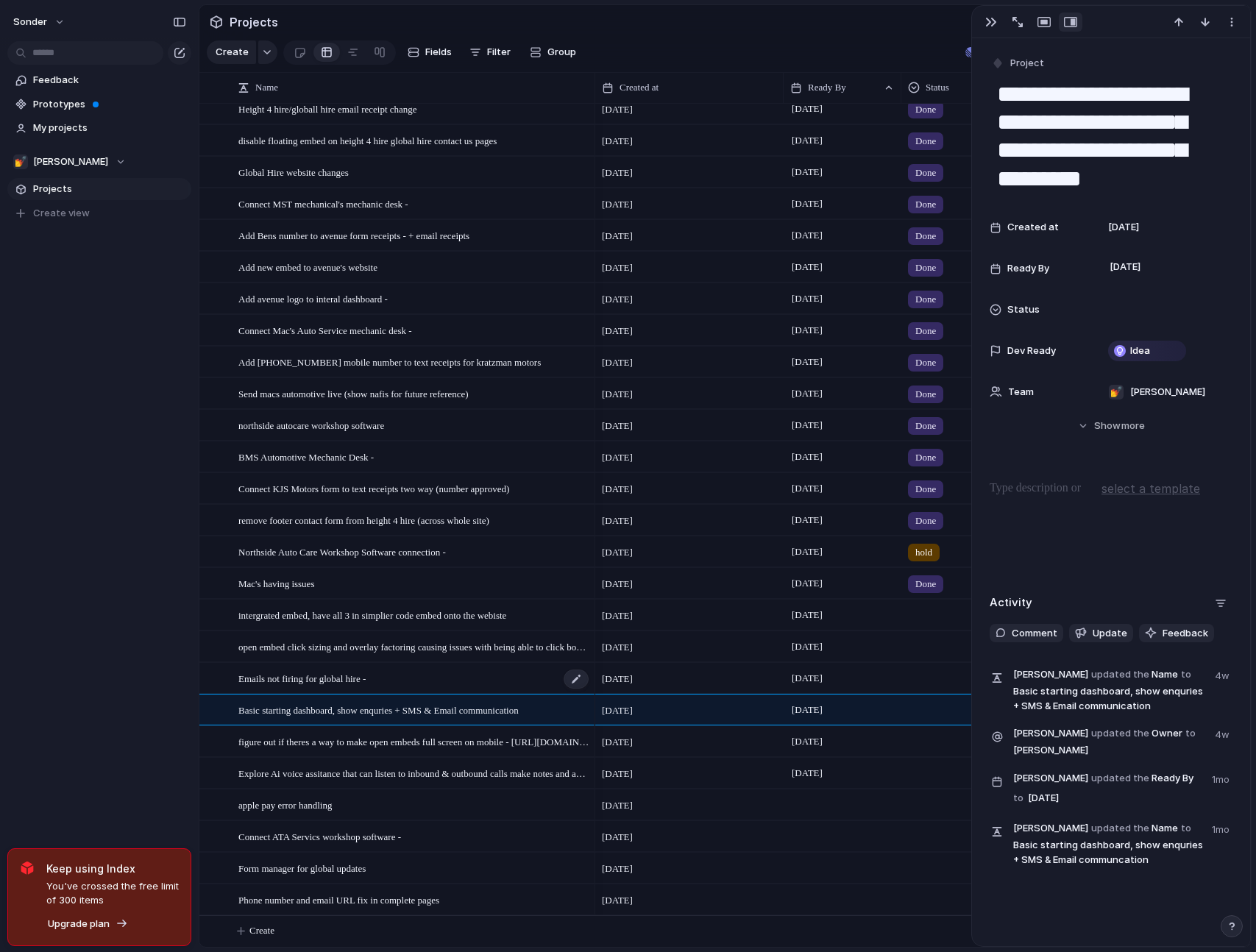
click at [432, 679] on div "Emails not firing for global hire -" at bounding box center [414, 678] width 352 height 30
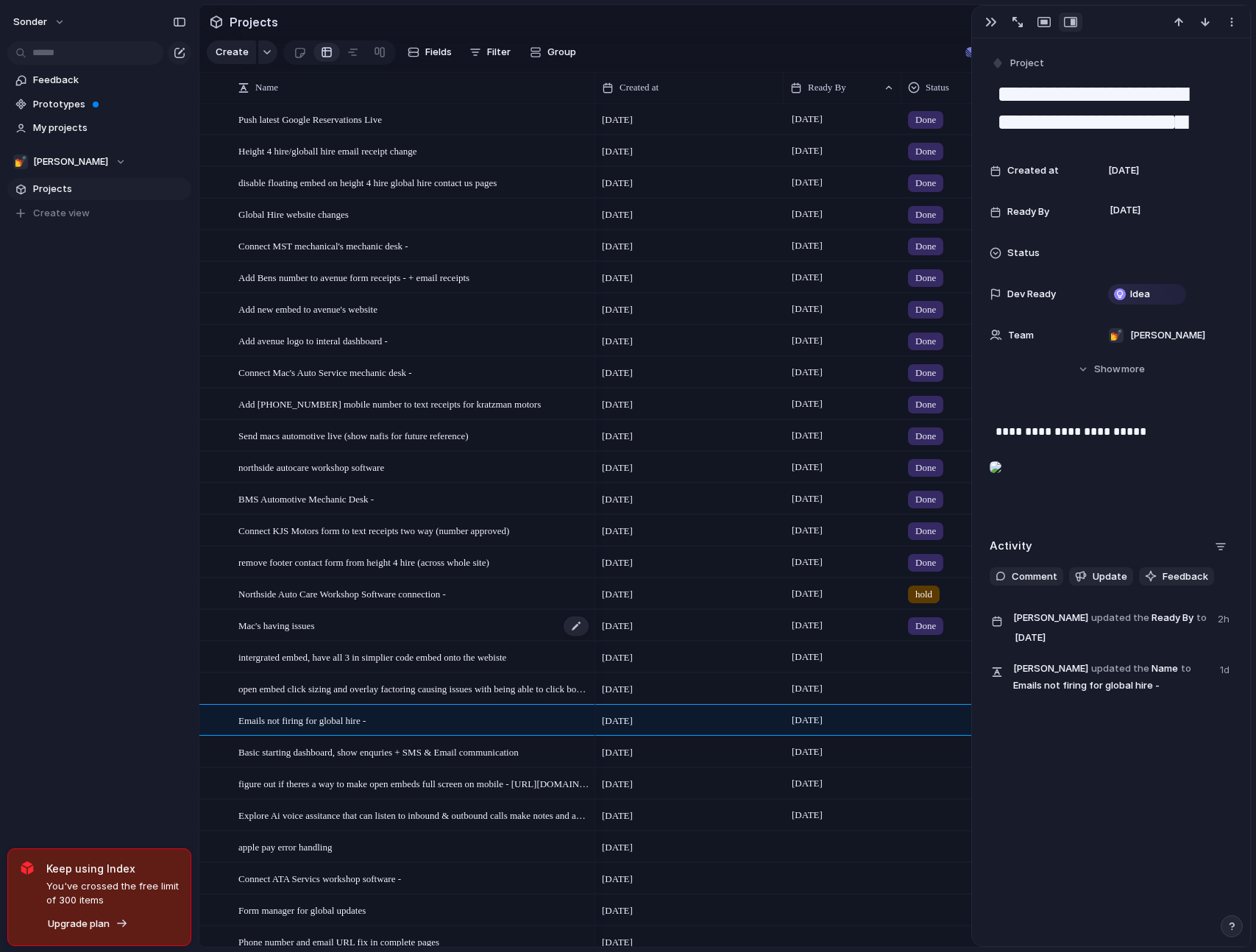
scroll to position [1276, 0]
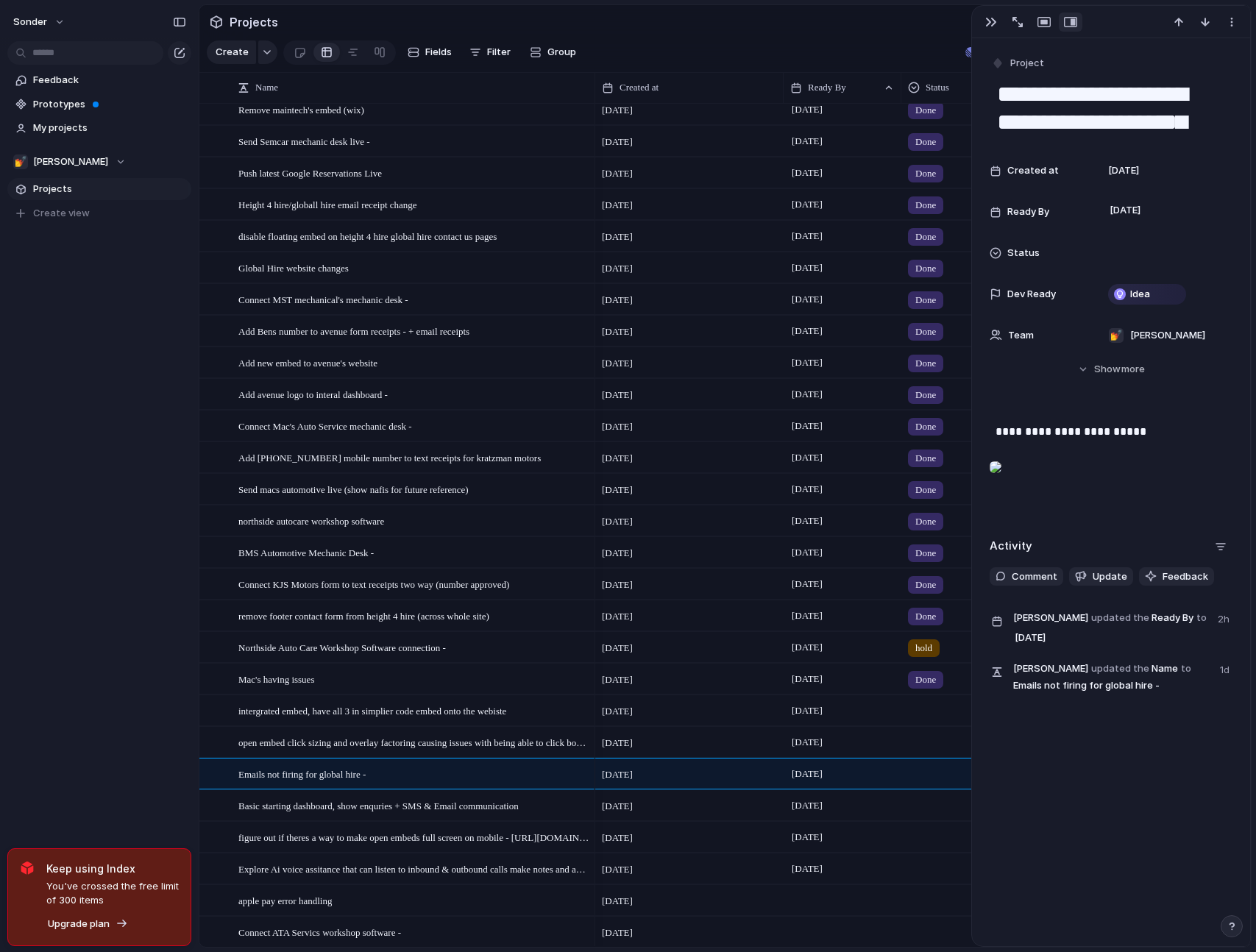
click at [1060, 848] on div "**********" at bounding box center [1111, 492] width 278 height 908
click at [74, 530] on div "sonder Feedback Prototypes My projects 💅 Zach Projects To pick up a draggable i…" at bounding box center [99, 476] width 199 height 952
click at [1036, 840] on div "**********" at bounding box center [1111, 492] width 278 height 908
